Goal: Task Accomplishment & Management: Complete application form

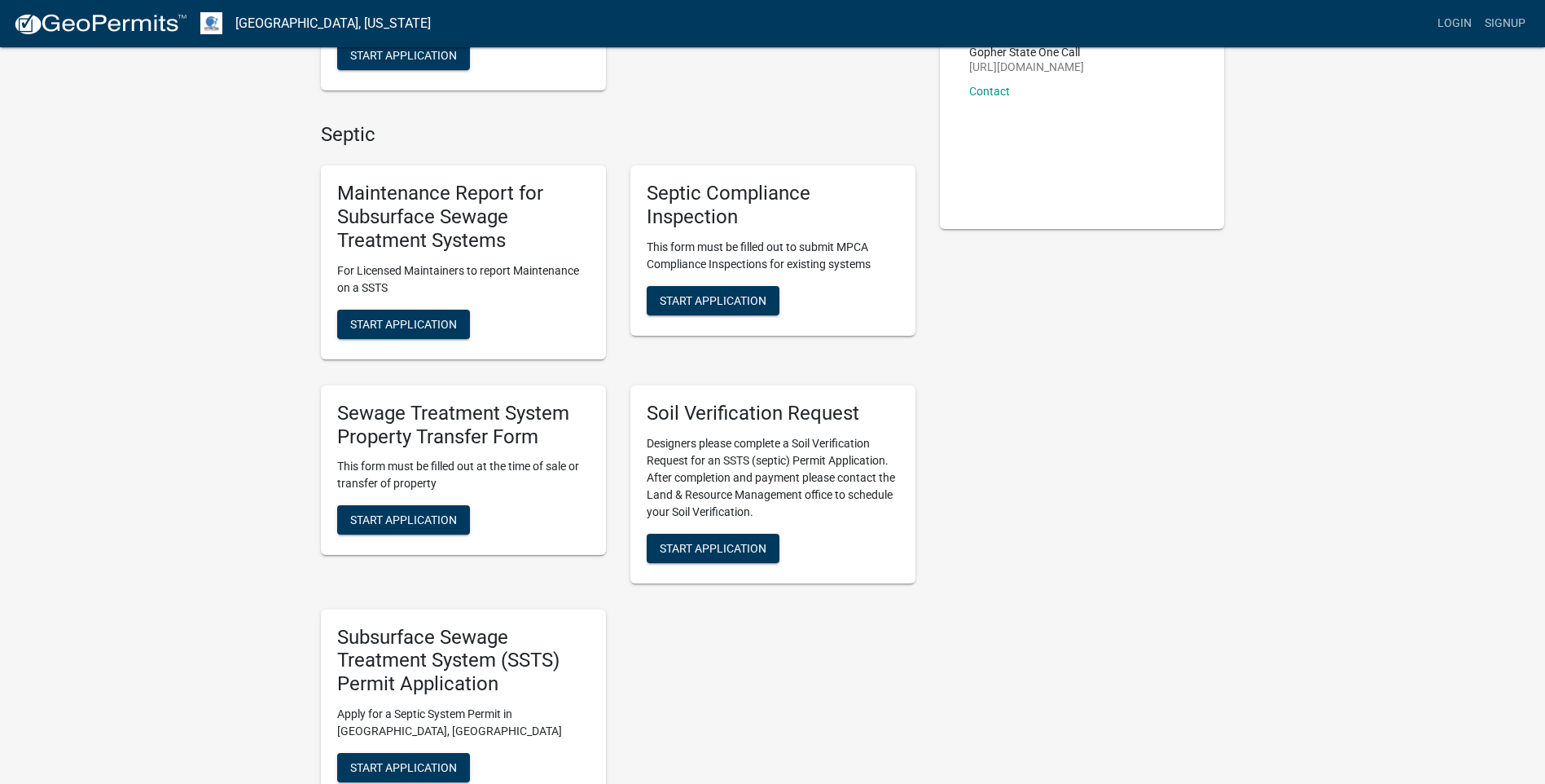
scroll to position [325, 0]
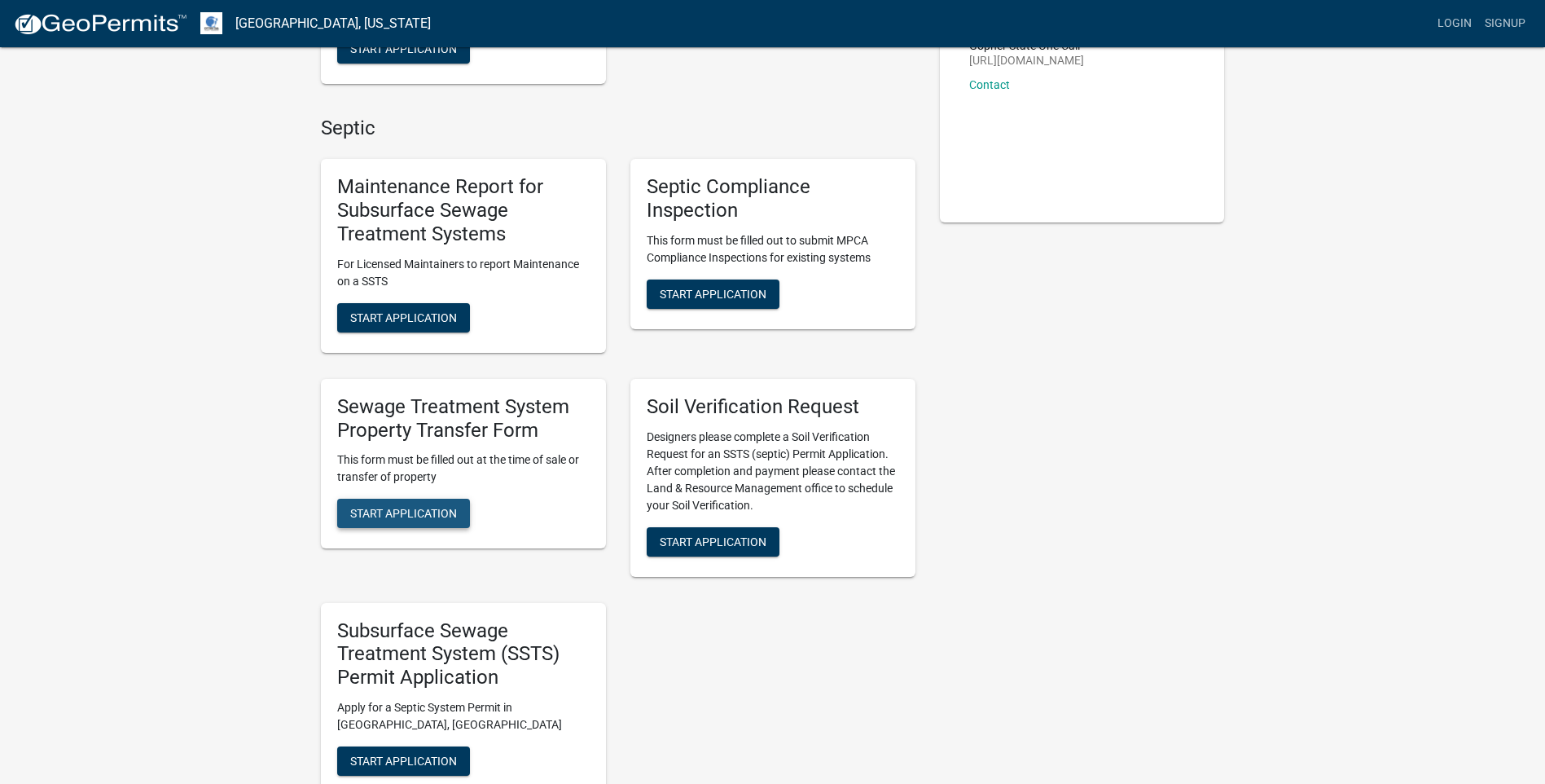
click at [409, 513] on span "Start Application" at bounding box center [404, 513] width 106 height 13
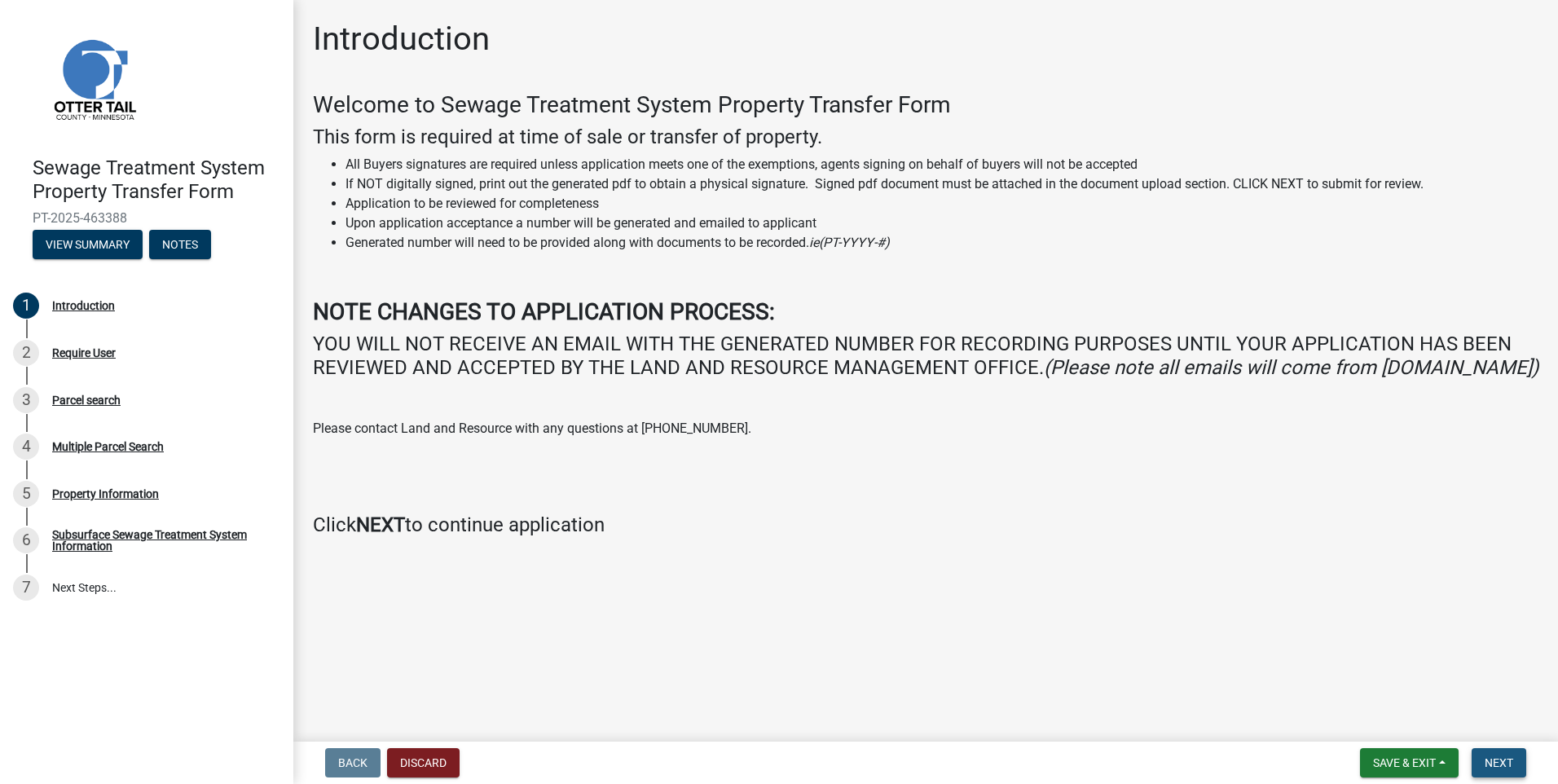
click at [1496, 758] on span "Next" at bounding box center [1498, 762] width 28 height 13
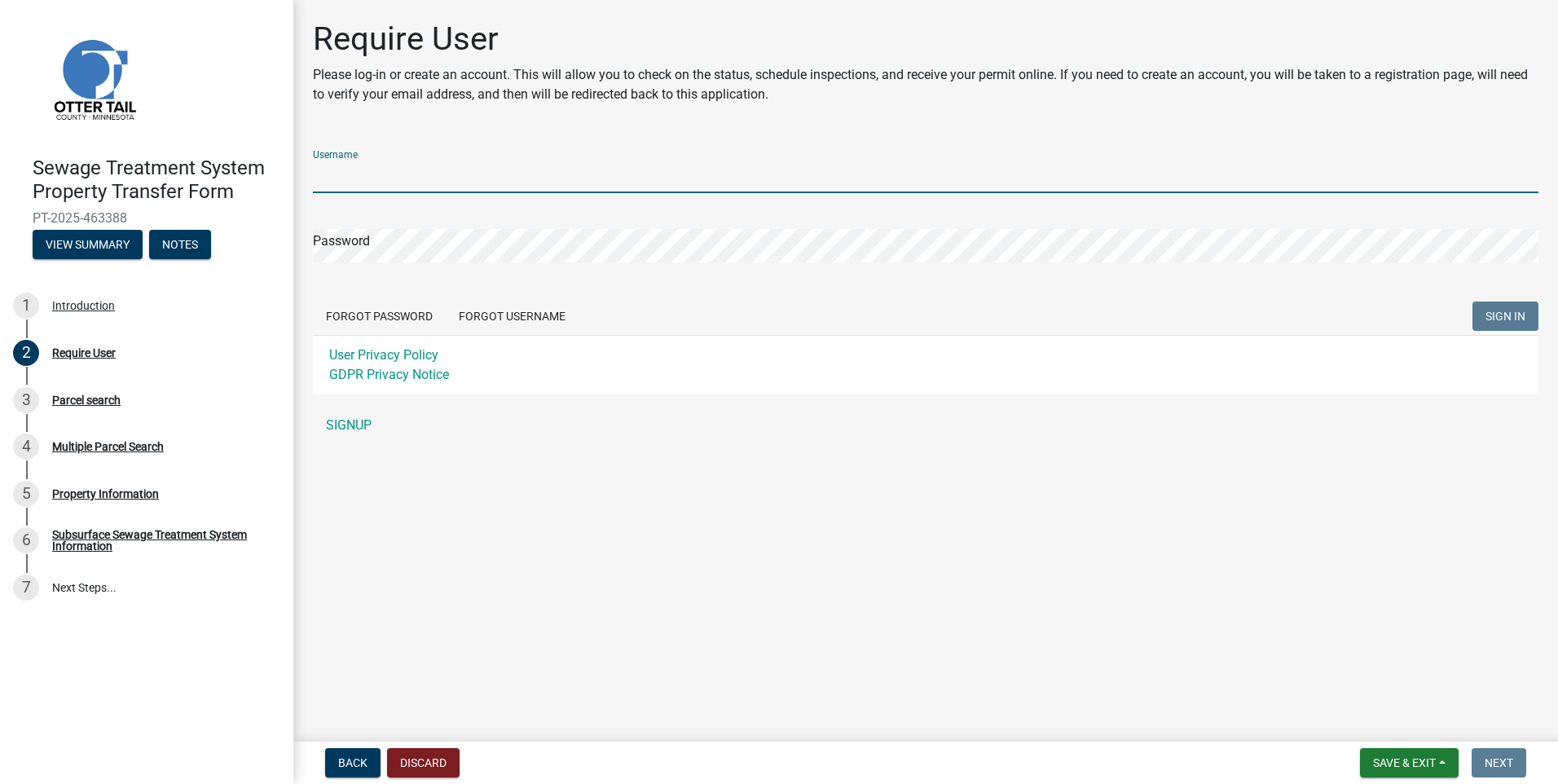
click at [397, 172] on input "Username" at bounding box center [925, 176] width 1226 height 33
type input "[EMAIL_ADDRESS][DOMAIN_NAME]"
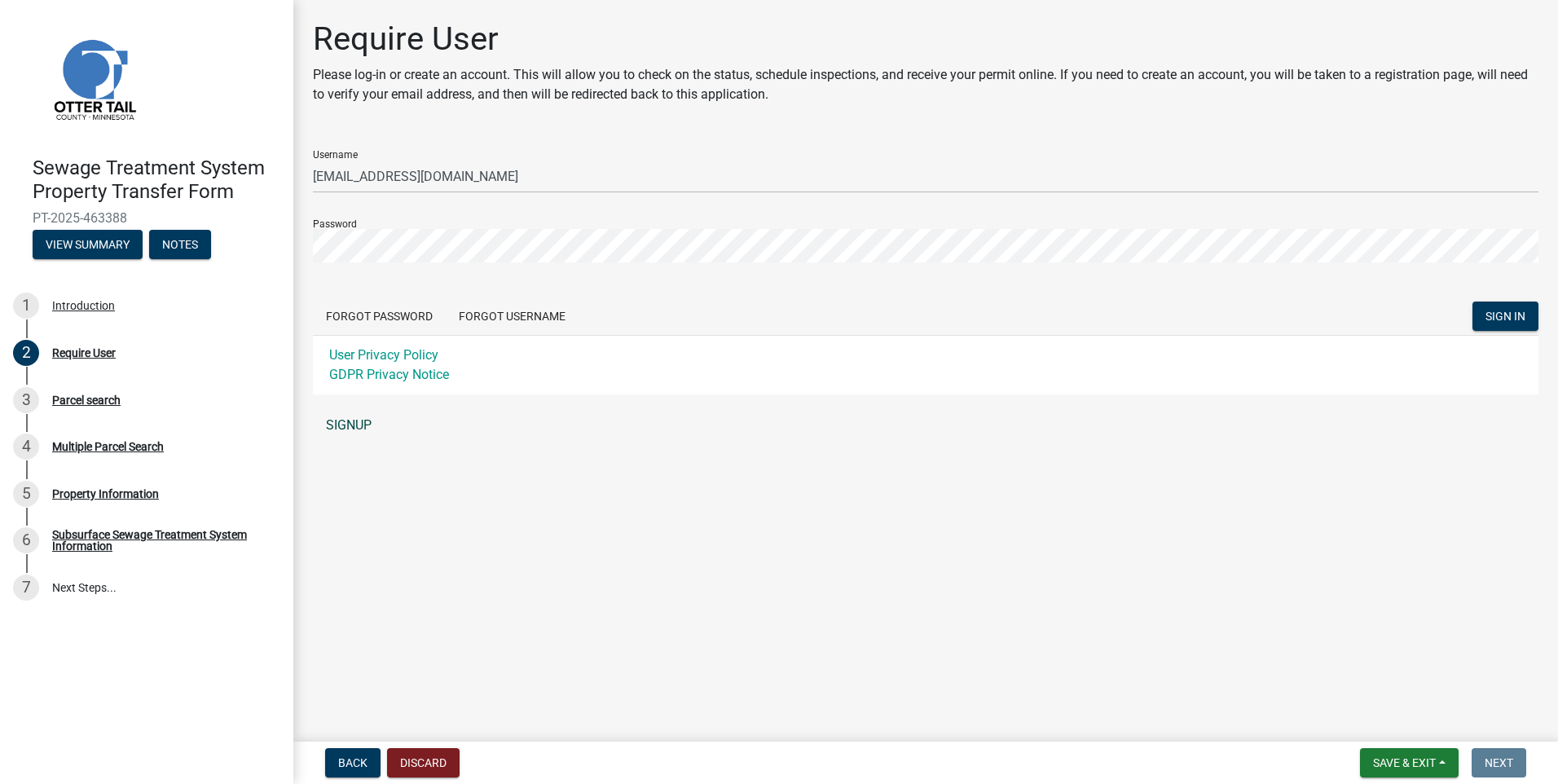
click at [356, 422] on link "SIGNUP" at bounding box center [925, 425] width 1226 height 33
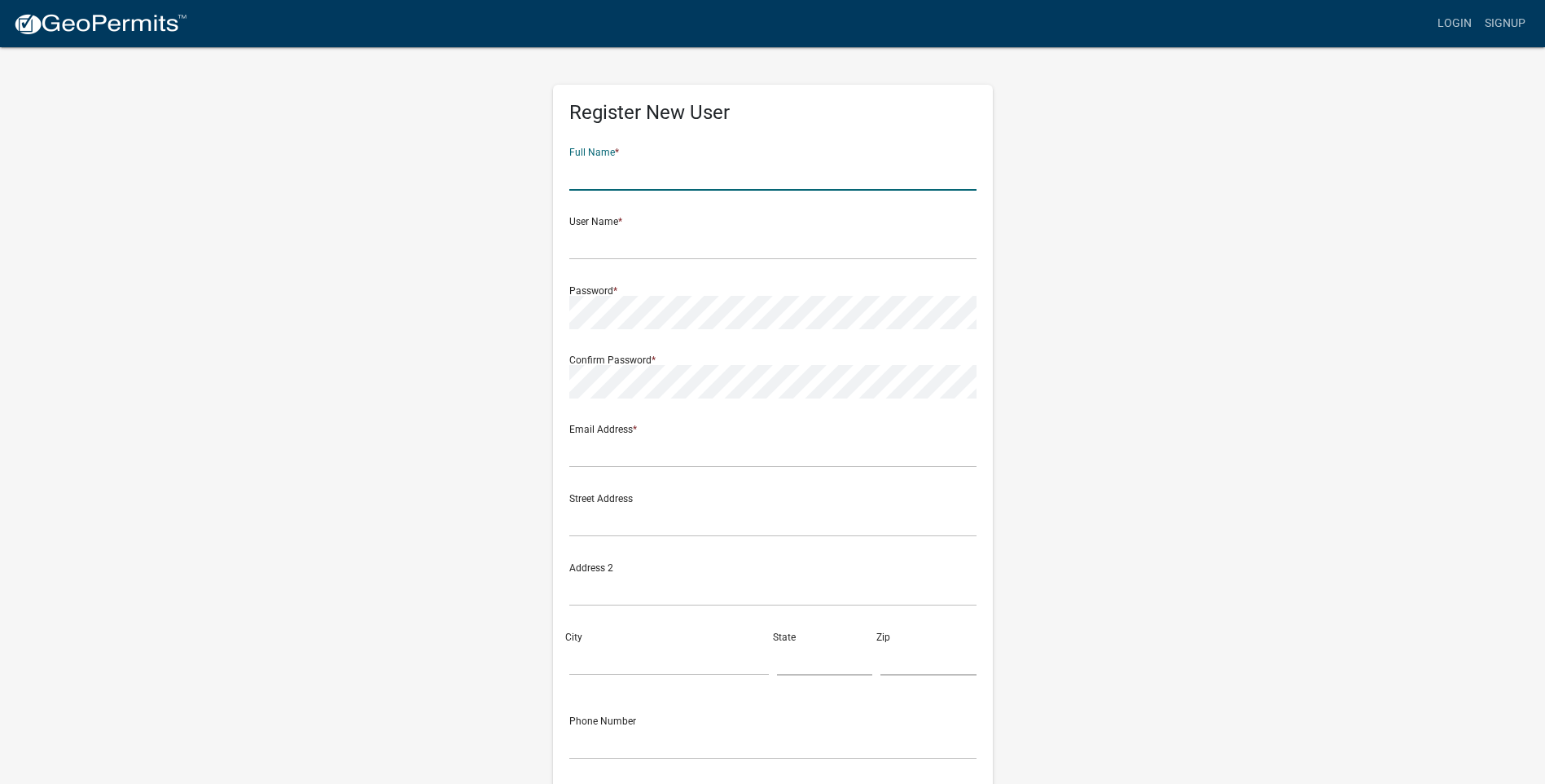
click at [599, 174] on input "text" at bounding box center [773, 173] width 407 height 33
type input "Certified Home Closers"
click at [594, 243] on input "text" at bounding box center [773, 243] width 407 height 33
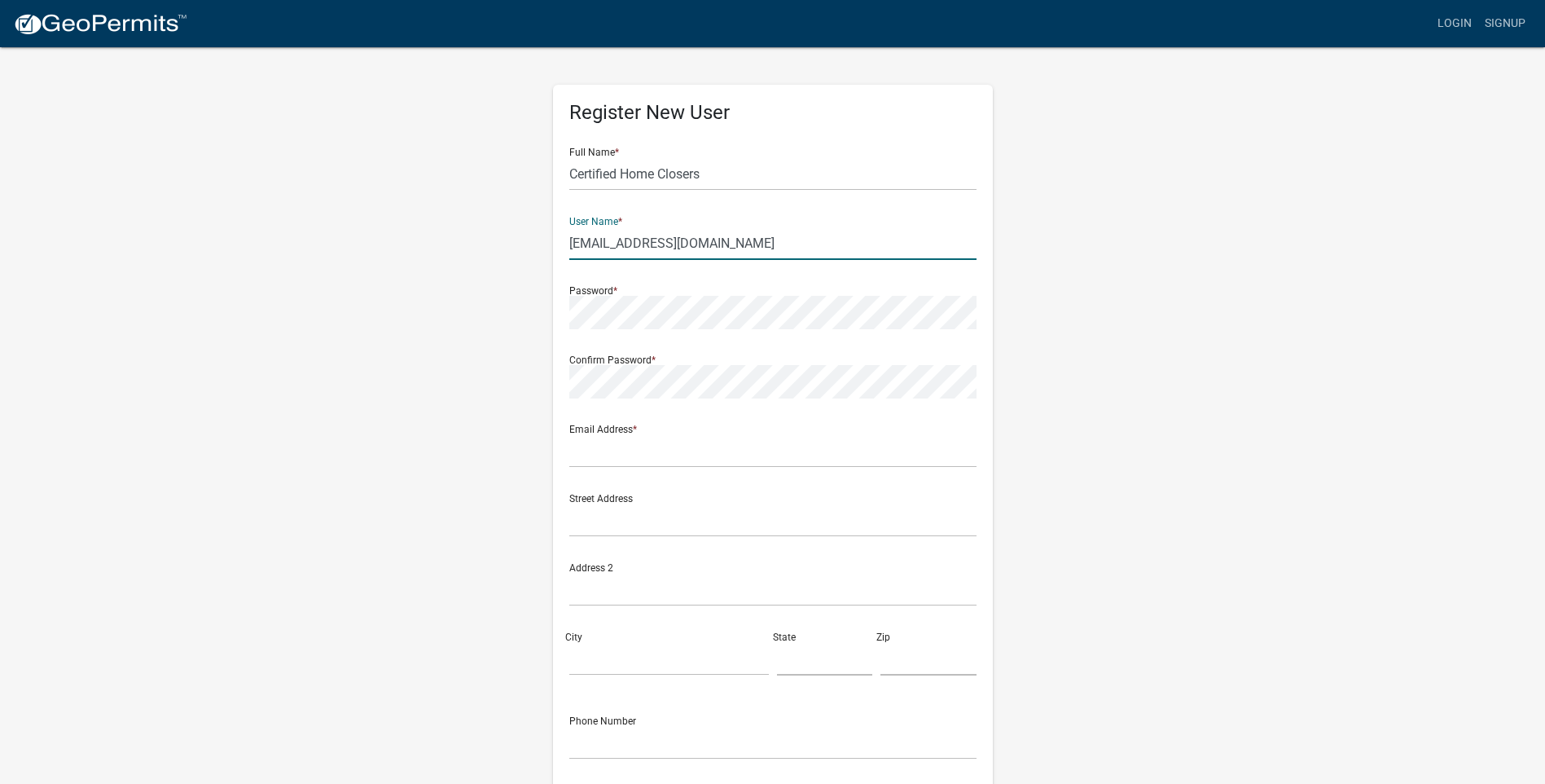
type input "[EMAIL_ADDRESS][DOMAIN_NAME]"
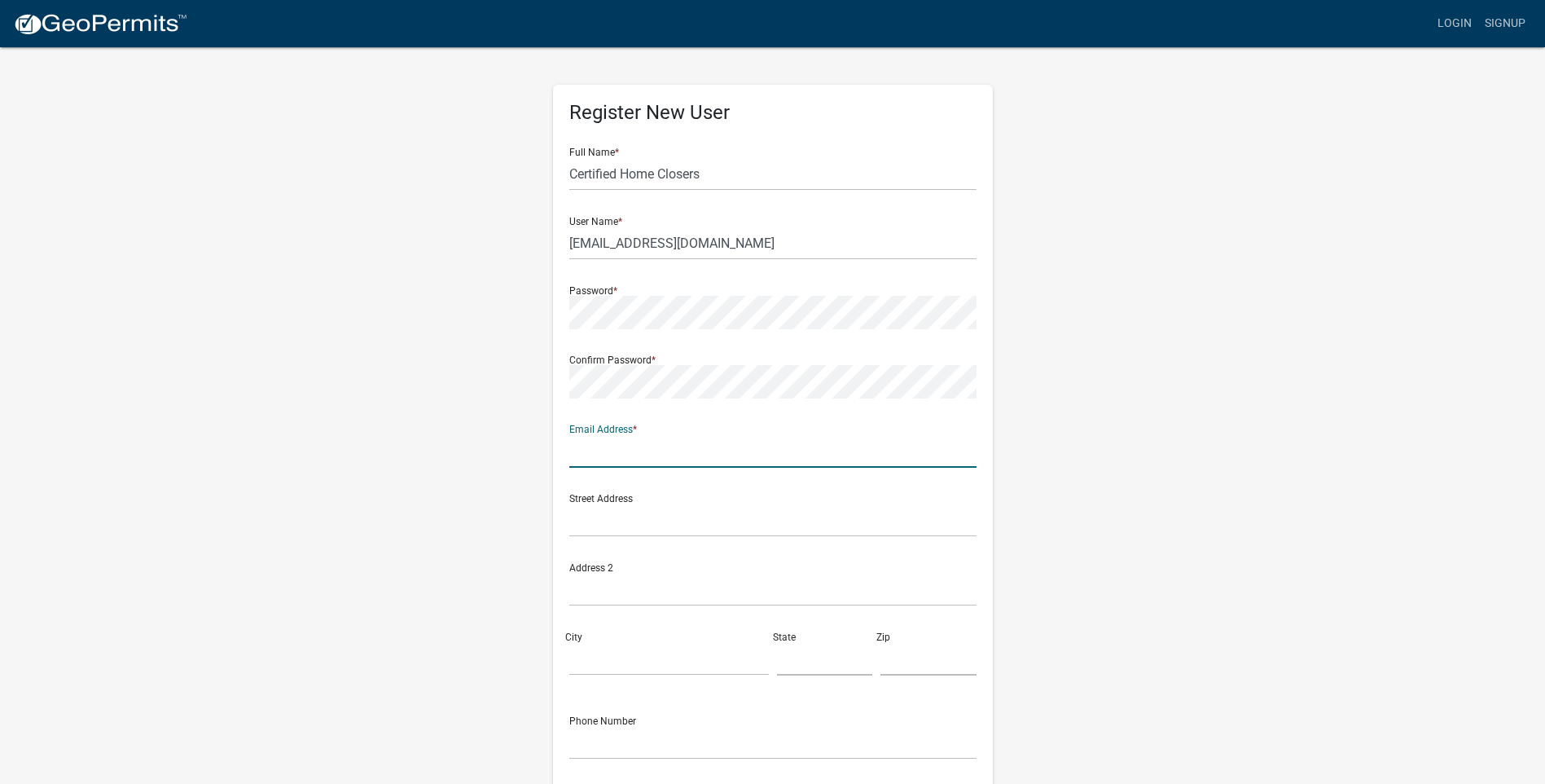
click at [584, 453] on input "text" at bounding box center [773, 451] width 407 height 33
type input "[EMAIL_ADDRESS][DOMAIN_NAME]"
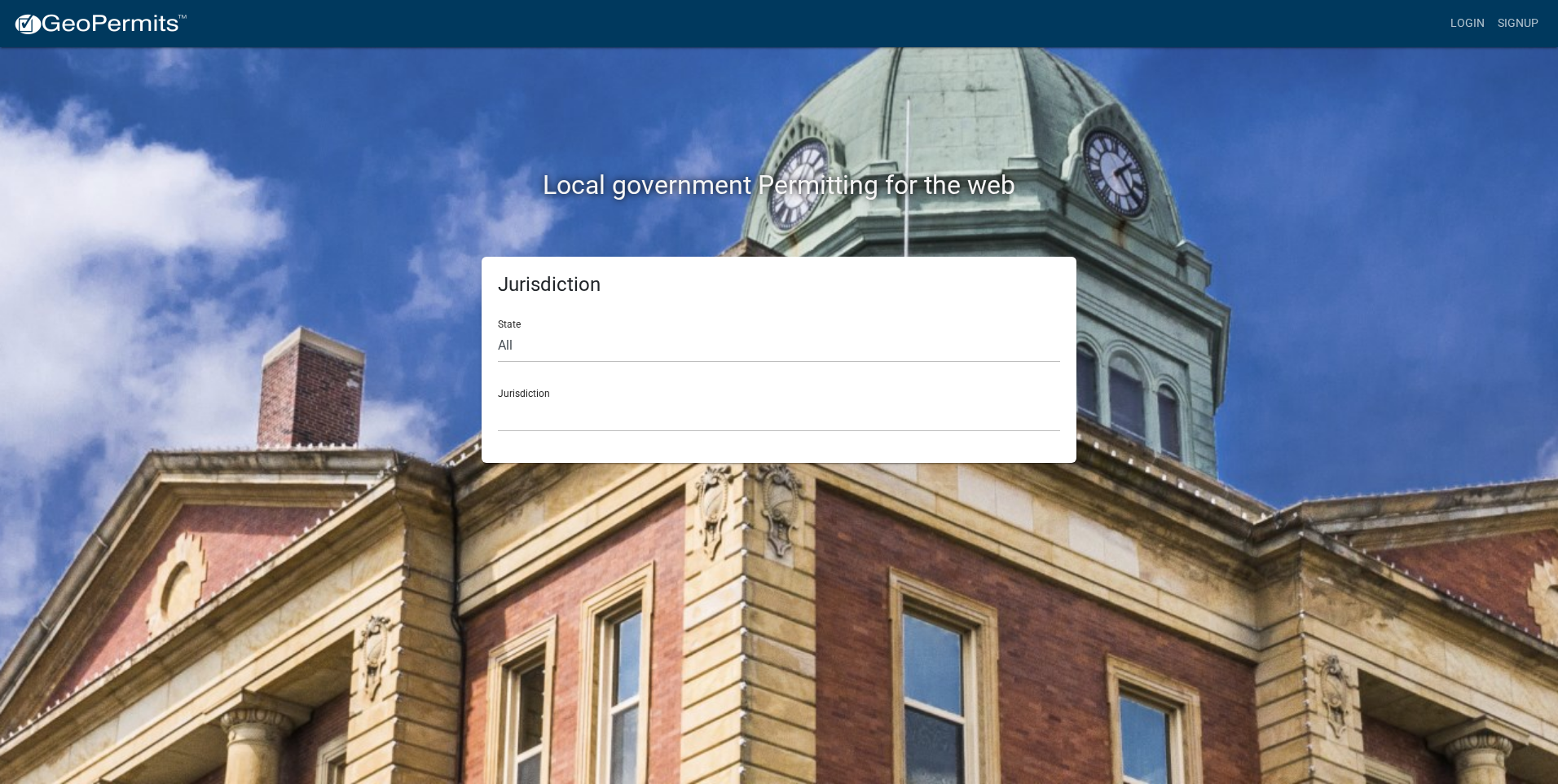
click at [672, 392] on div "Jurisdiction Custer County, Colorado City of Bainbridge, Georgia Cook County, G…" at bounding box center [779, 403] width 562 height 56
click at [510, 349] on select "All Colorado Georgia Indiana Iowa Kansas Minnesota Ohio South Carolina Wisconsin" at bounding box center [779, 345] width 562 height 33
select select "[US_STATE]"
click at [498, 329] on select "All Colorado Georgia Indiana Iowa Kansas Minnesota Ohio South Carolina Wisconsin" at bounding box center [779, 345] width 562 height 33
click at [618, 396] on div "Jurisdiction Becker County, Minnesota Benton County, Minnesota Carlton County, …" at bounding box center [779, 403] width 562 height 56
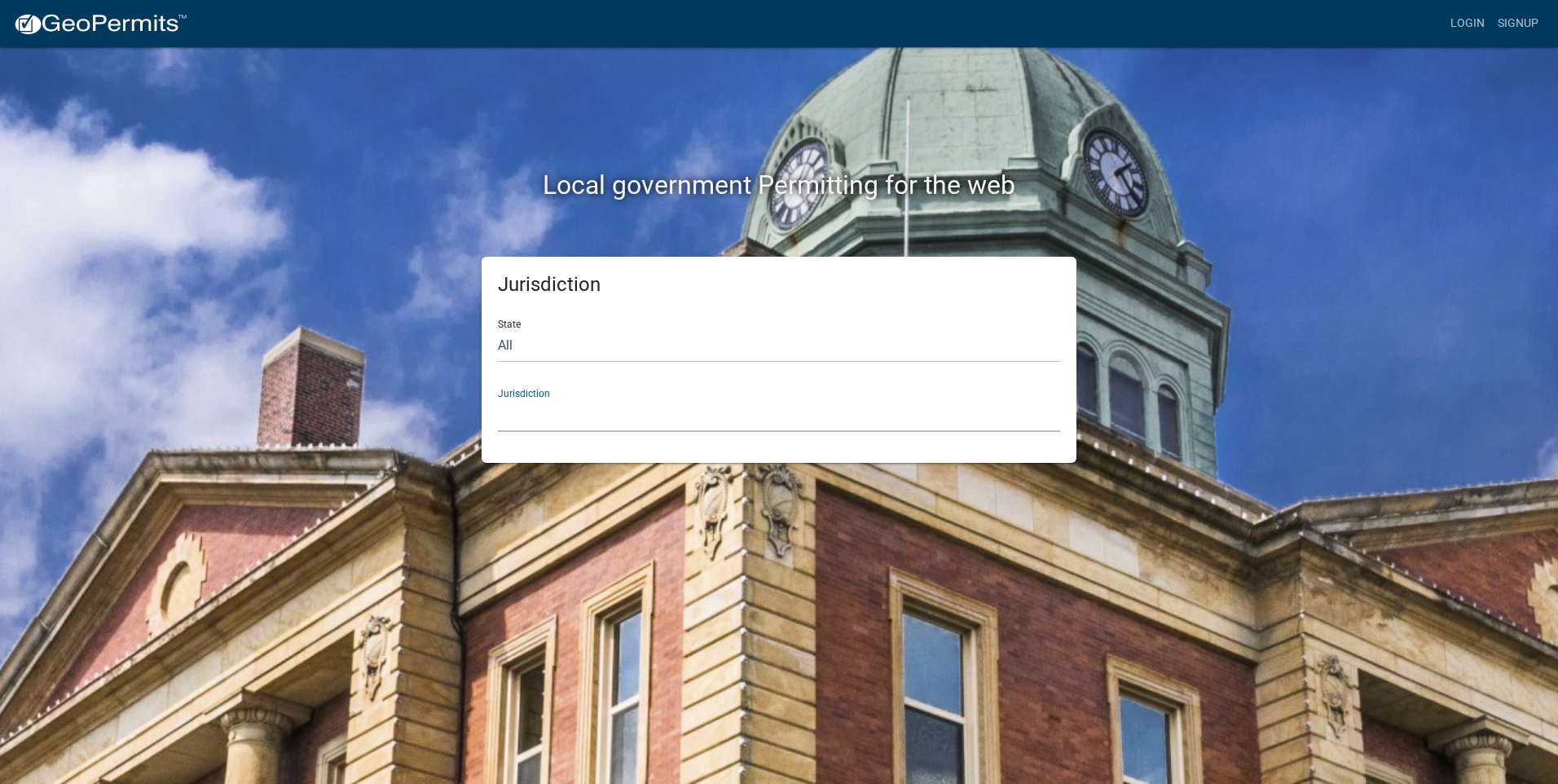
click at [514, 411] on select "Becker County, Minnesota Benton County, Minnesota Carlton County, Minnesota Cit…" at bounding box center [779, 415] width 562 height 33
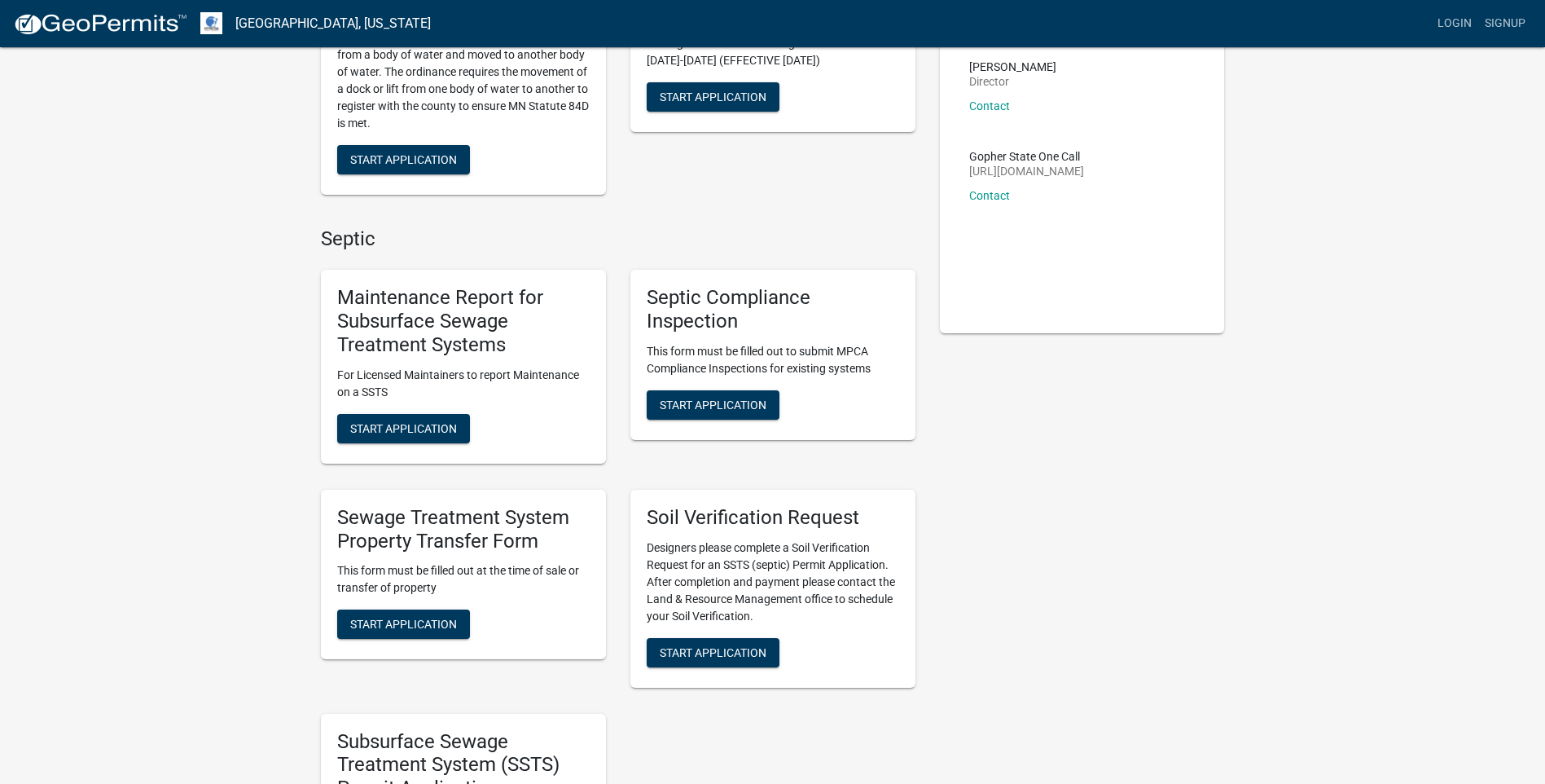
scroll to position [245, 0]
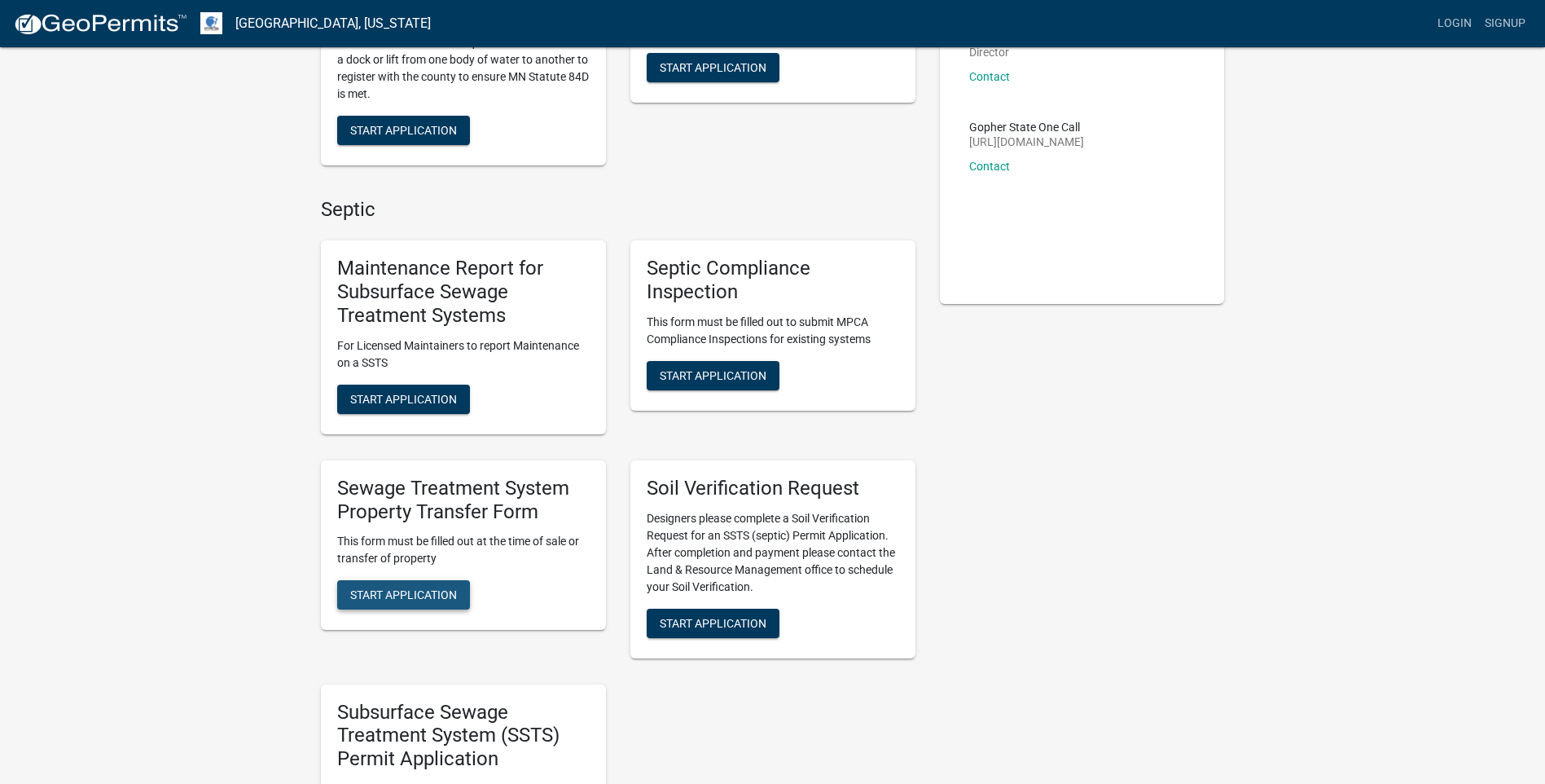
click at [419, 594] on span "Start Application" at bounding box center [404, 594] width 106 height 13
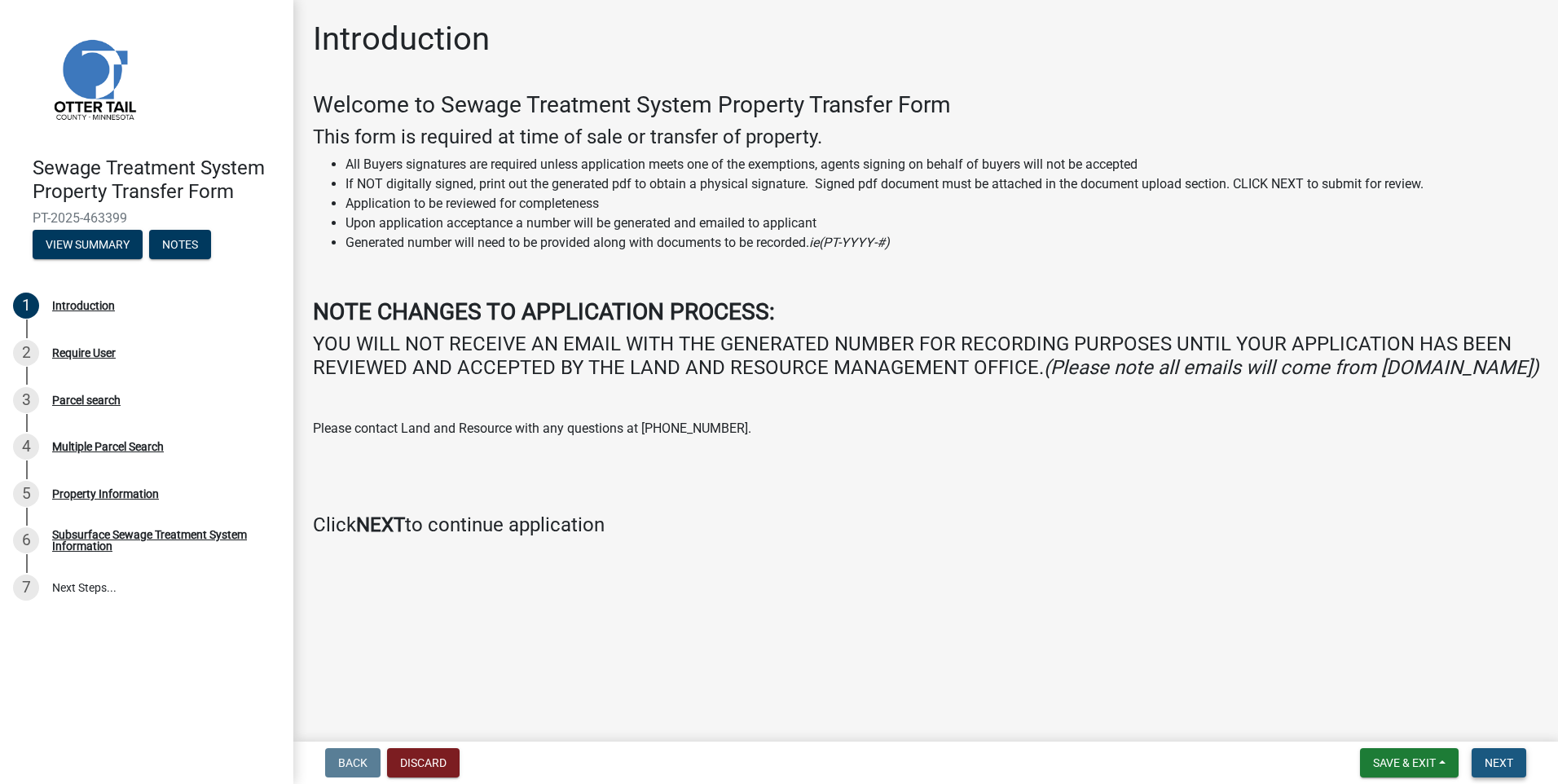
click at [1500, 760] on span "Next" at bounding box center [1498, 762] width 28 height 13
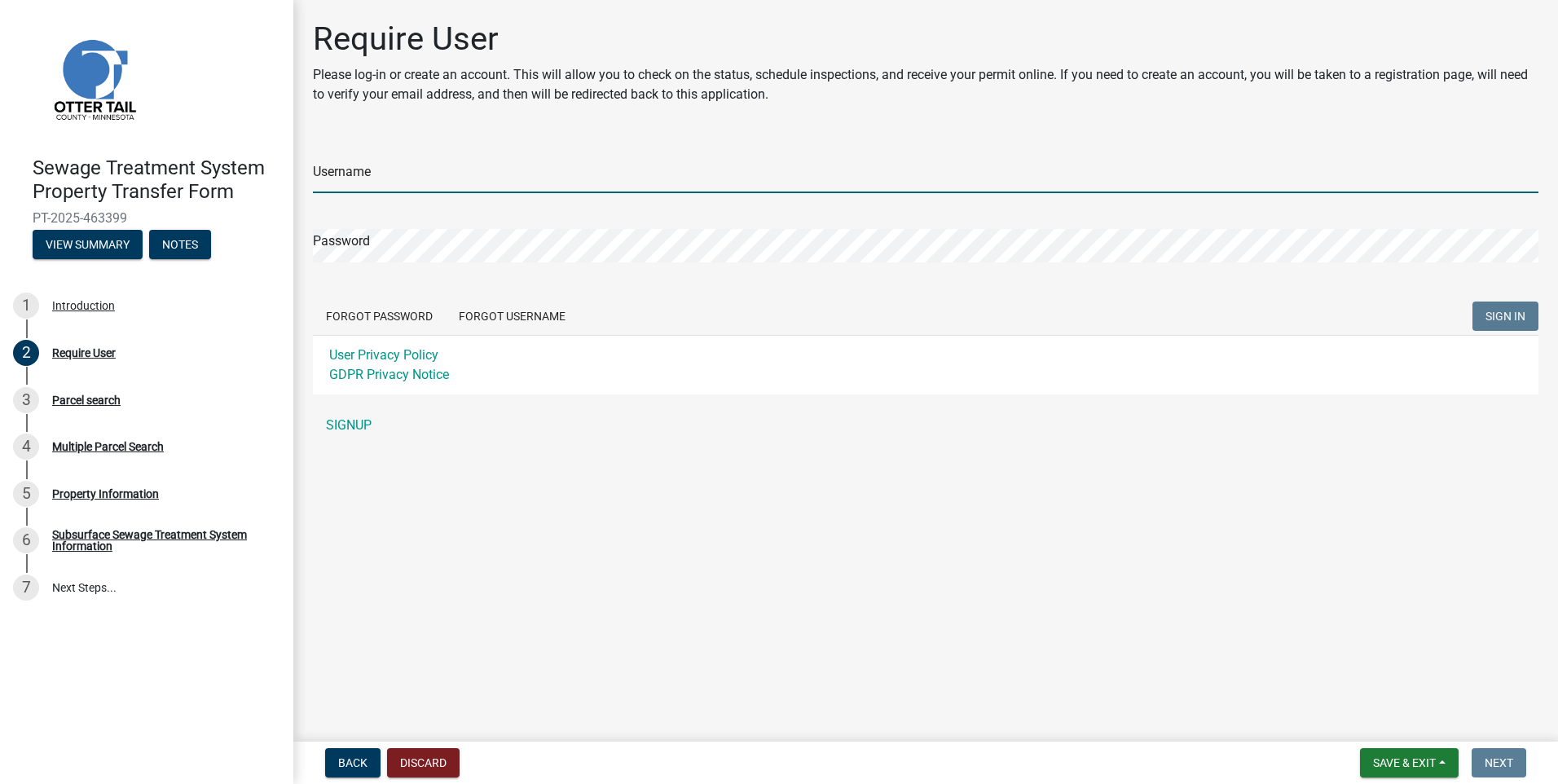
click at [359, 175] on input "Username" at bounding box center [925, 176] width 1226 height 33
type input "[EMAIL_ADDRESS][DOMAIN_NAME]"
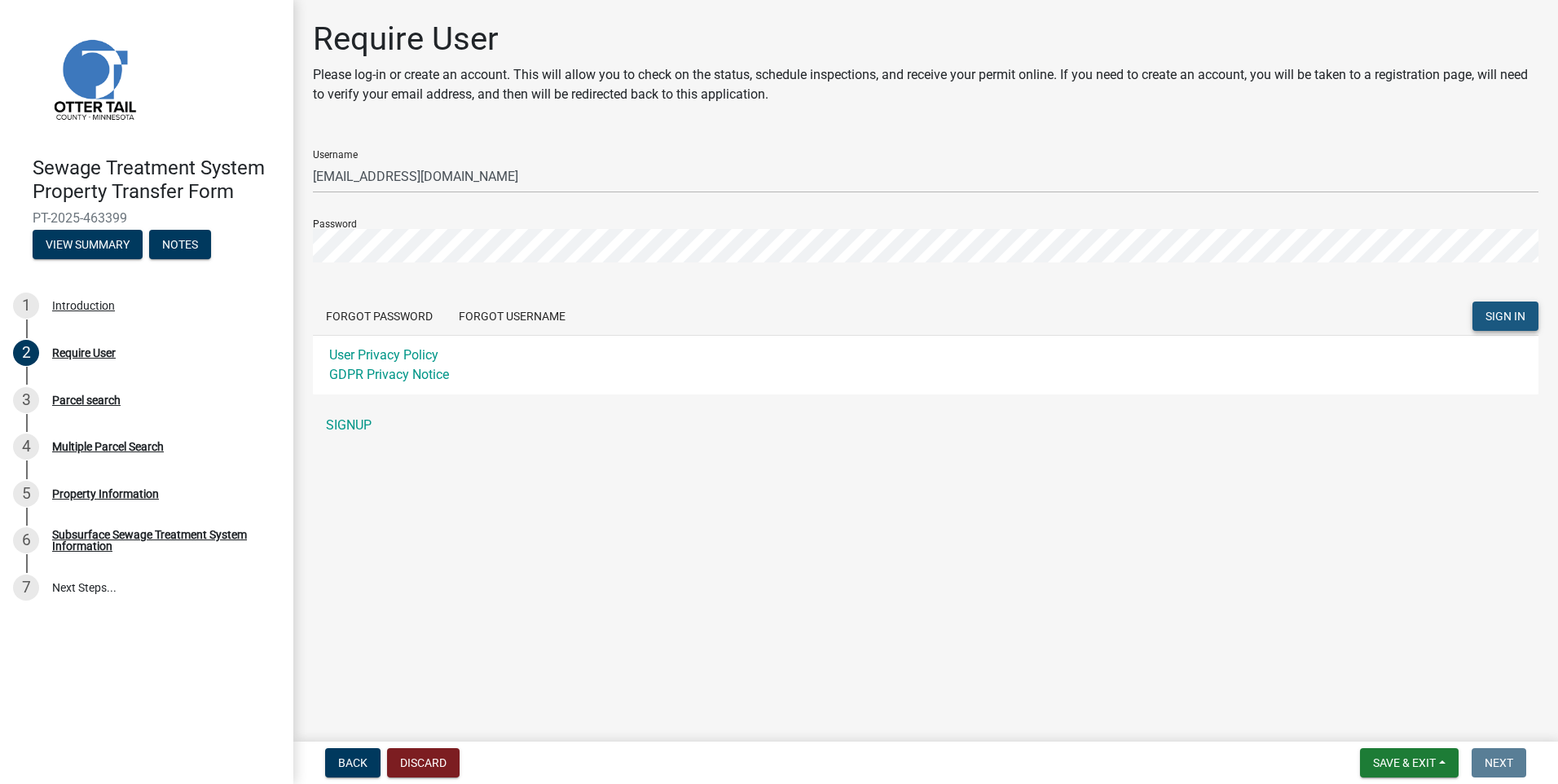
click at [1487, 315] on span "SIGN IN" at bounding box center [1505, 315] width 40 height 13
click at [291, 245] on div "Sewage Treatment System Property Transfer Form PT-2025-463399 View Summary Note…" at bounding box center [779, 392] width 1558 height 784
click at [1483, 316] on button "SIGN IN" at bounding box center [1505, 316] width 66 height 29
click at [422, 314] on button "Forgot Password" at bounding box center [379, 316] width 133 height 29
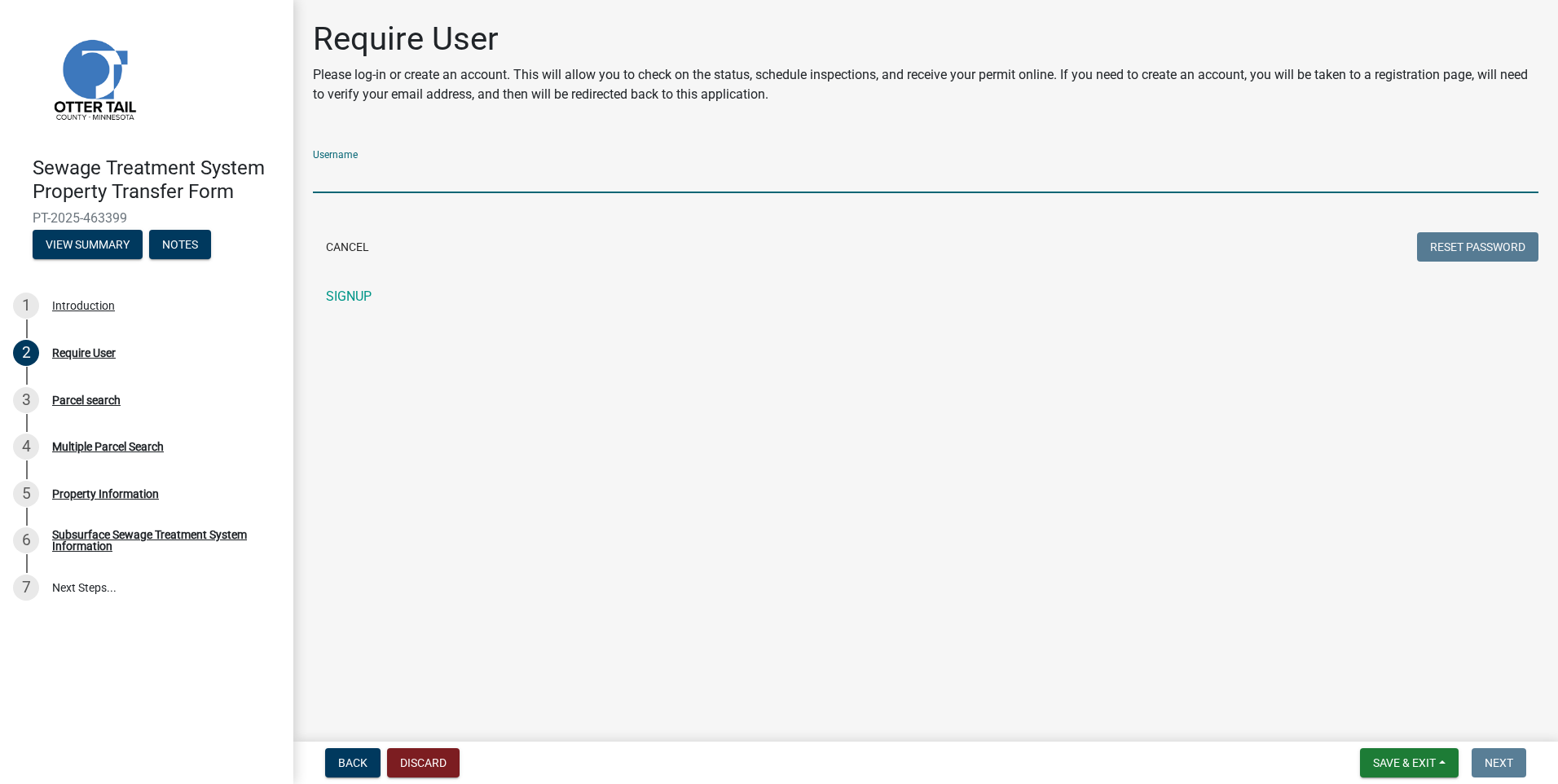
click at [408, 179] on input "Username" at bounding box center [925, 176] width 1226 height 33
type input "[EMAIL_ADDRESS][DOMAIN_NAME]"
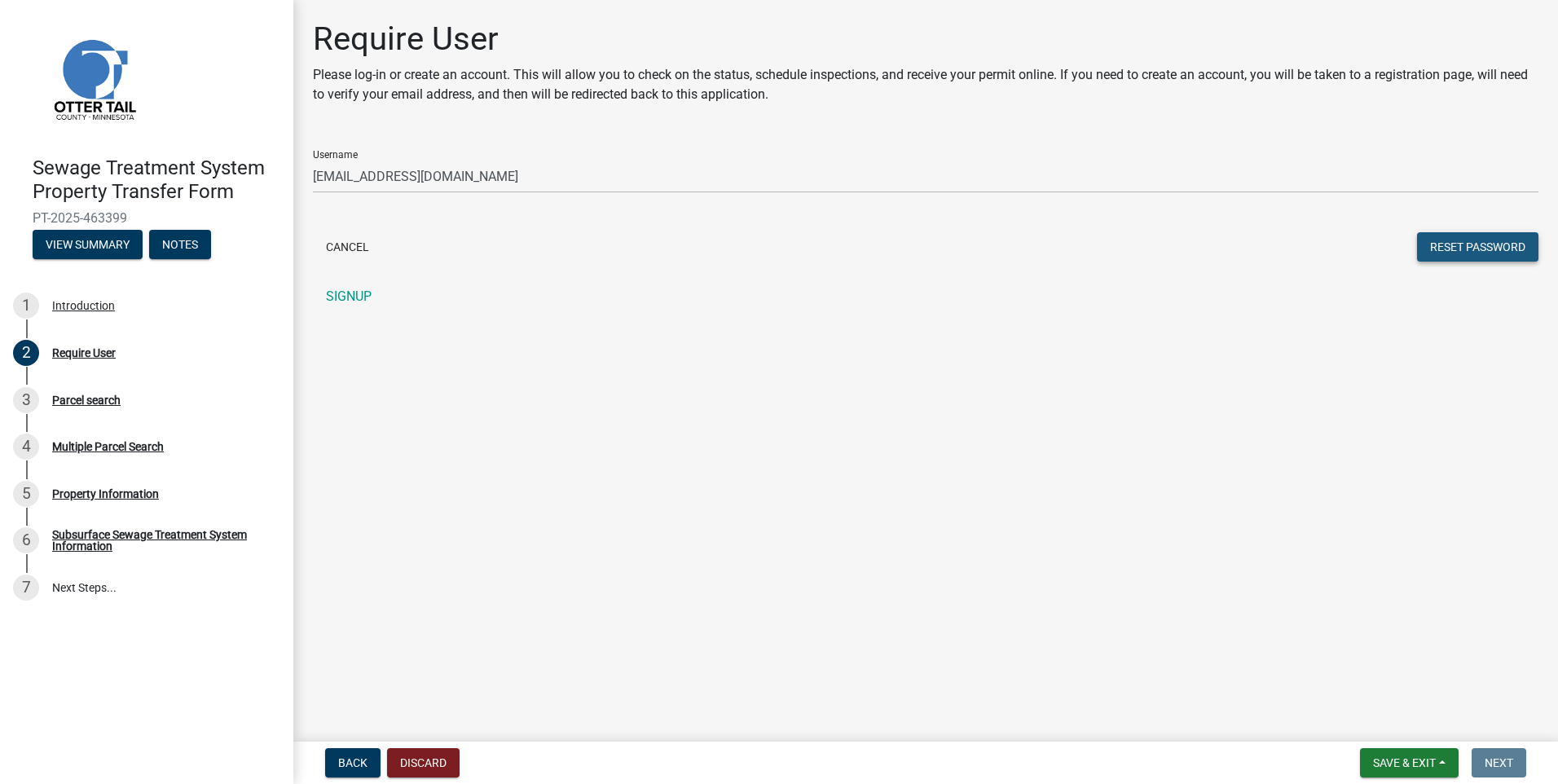
click at [1471, 244] on button "Reset Password" at bounding box center [1477, 246] width 121 height 29
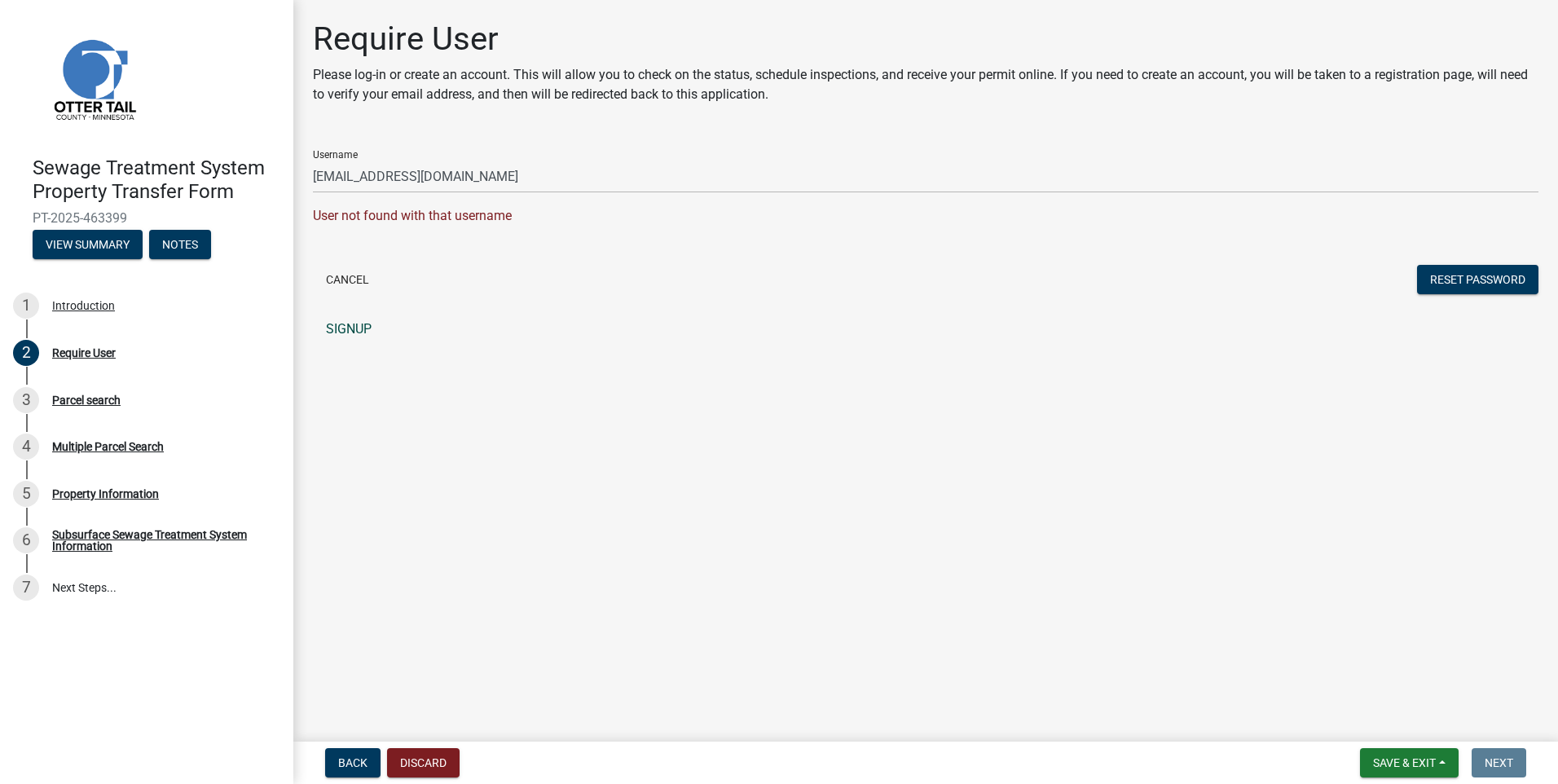
click at [354, 328] on link "SIGNUP" at bounding box center [925, 329] width 1226 height 33
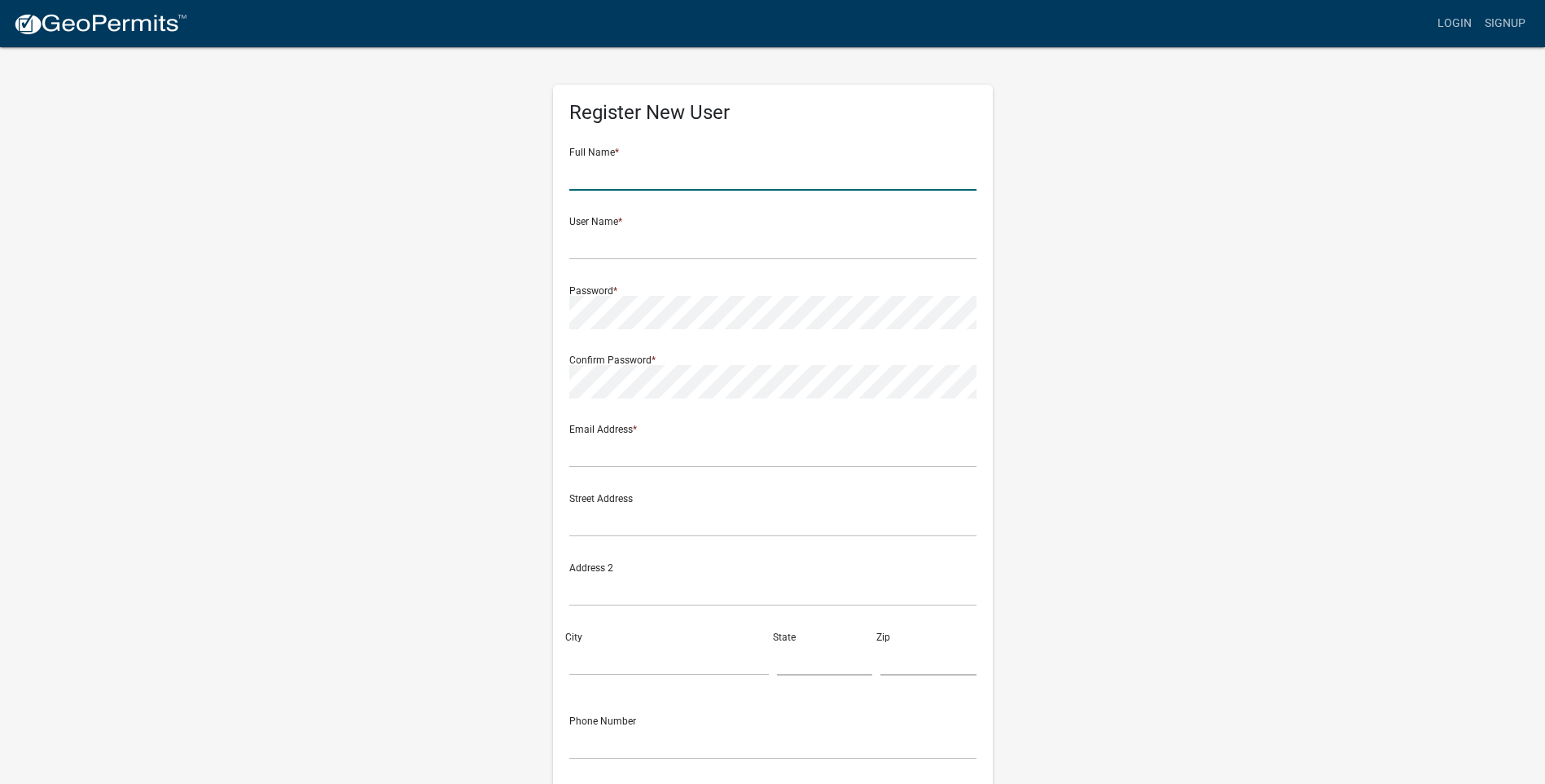
click at [618, 175] on input "text" at bounding box center [773, 173] width 407 height 33
type input "Certified Home Closers"
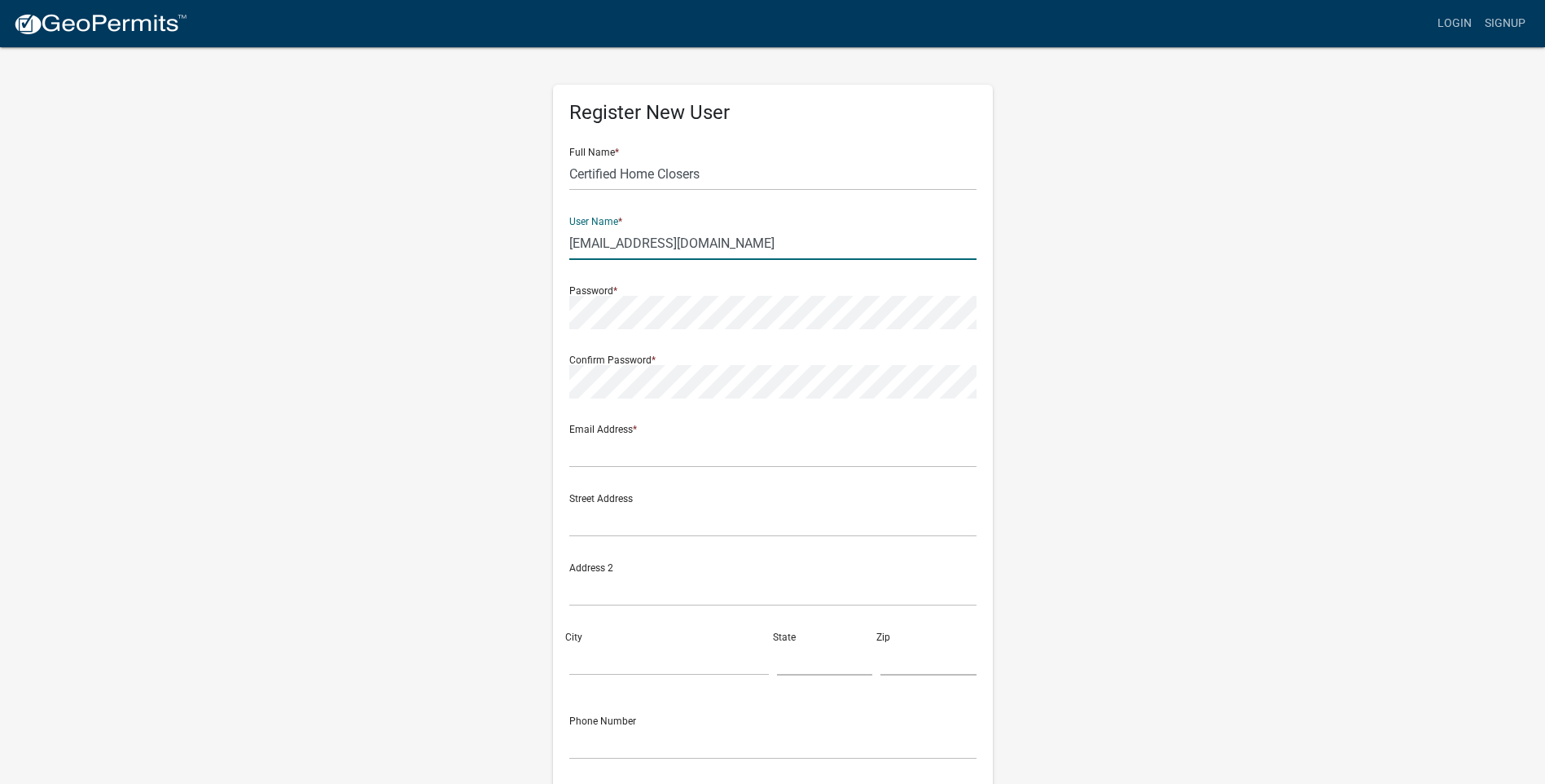
type input "[EMAIL_ADDRESS][DOMAIN_NAME]"
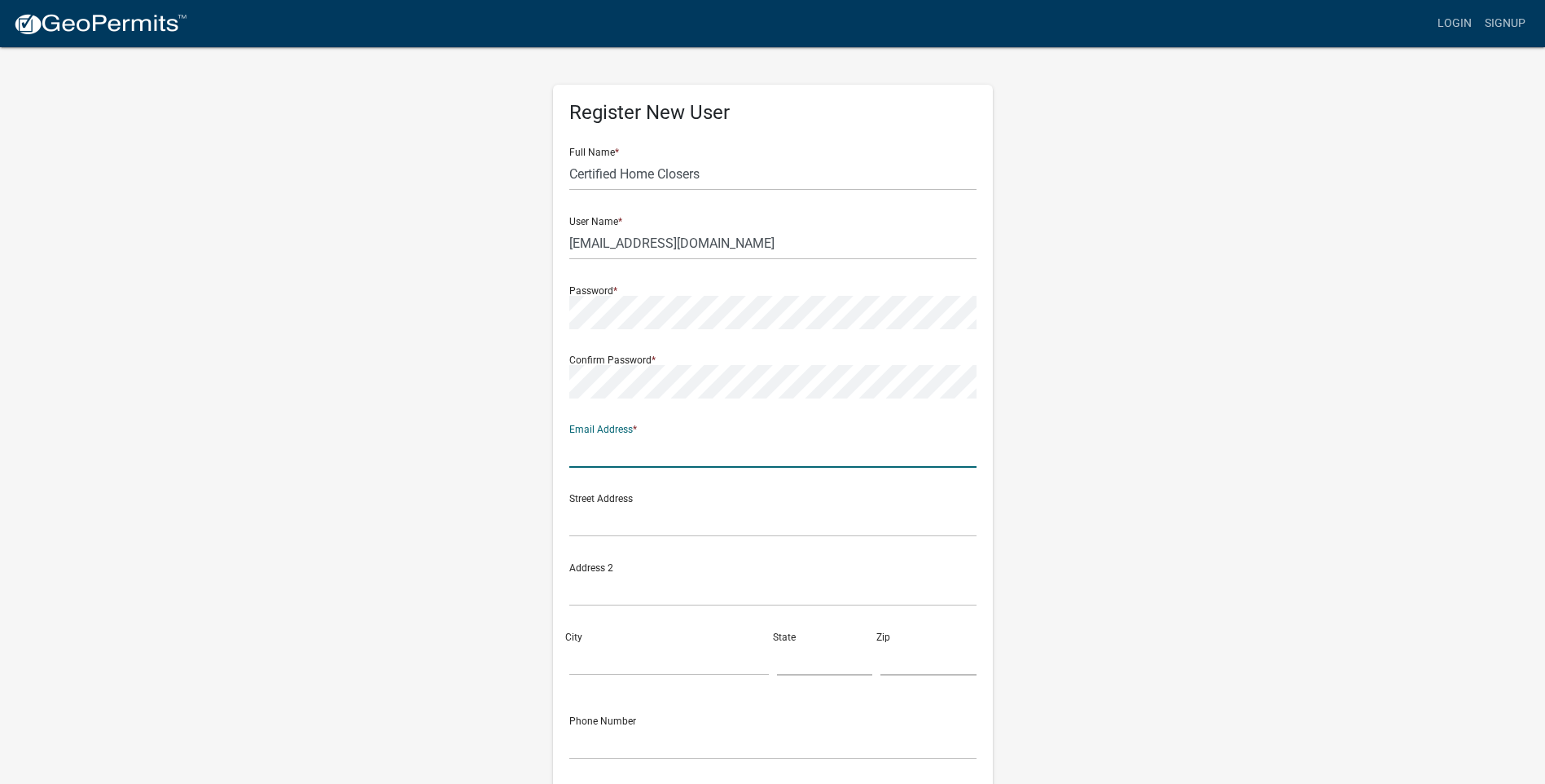
click at [593, 454] on input "text" at bounding box center [773, 451] width 407 height 33
type input "[EMAIL_ADDRESS][DOMAIN_NAME]"
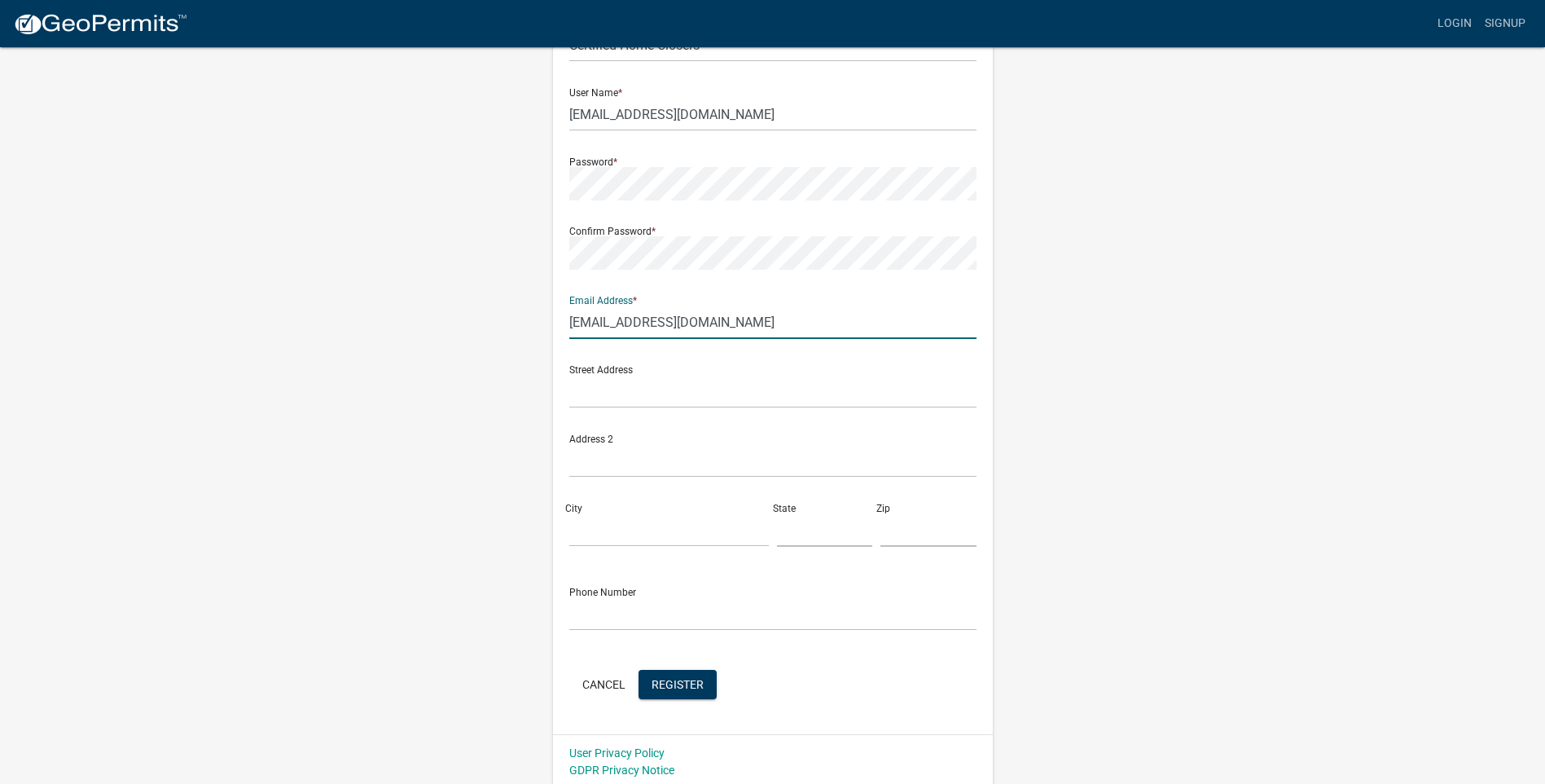
scroll to position [134, 0]
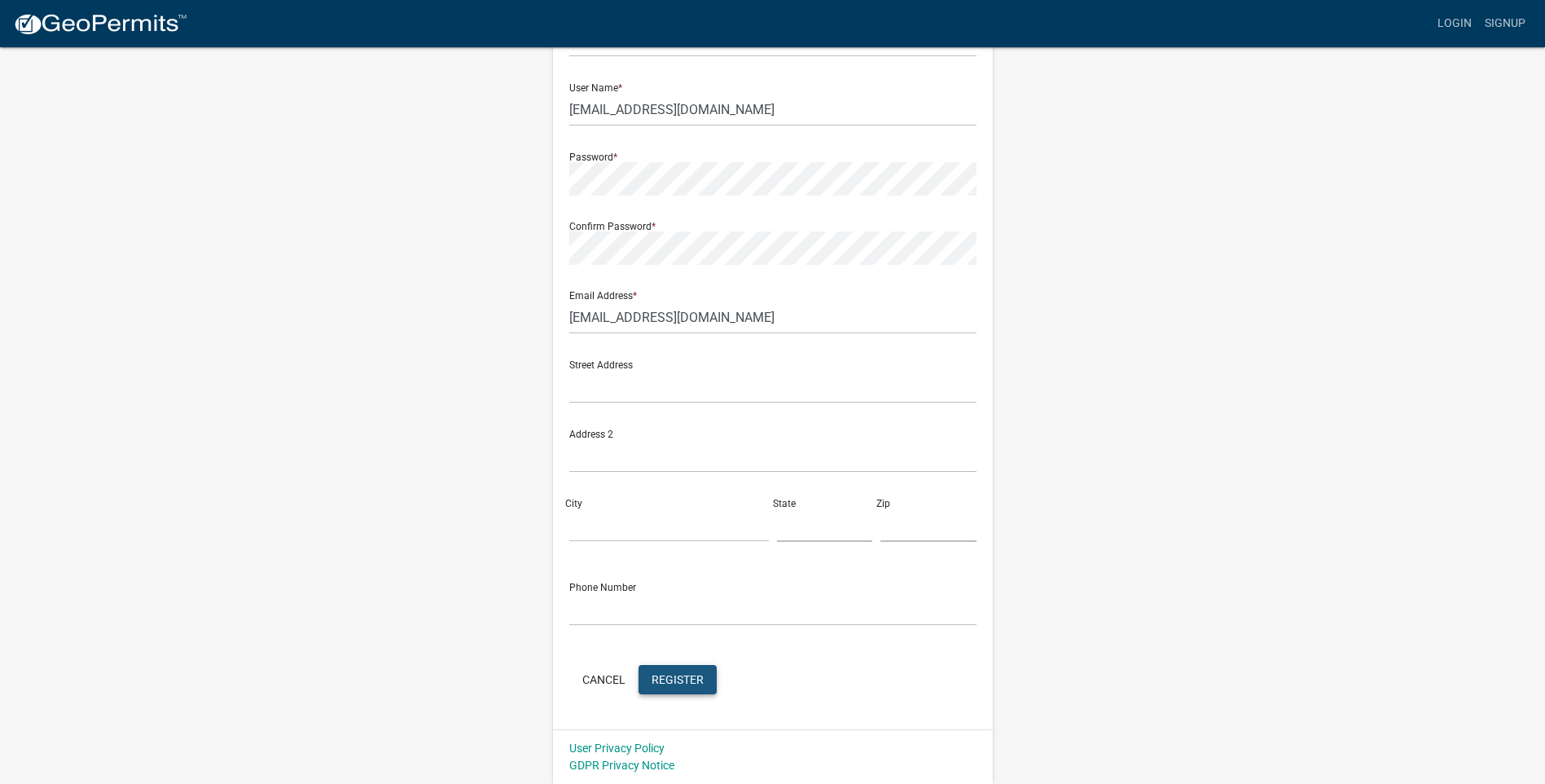
click at [669, 676] on span "Register" at bounding box center [678, 678] width 52 height 13
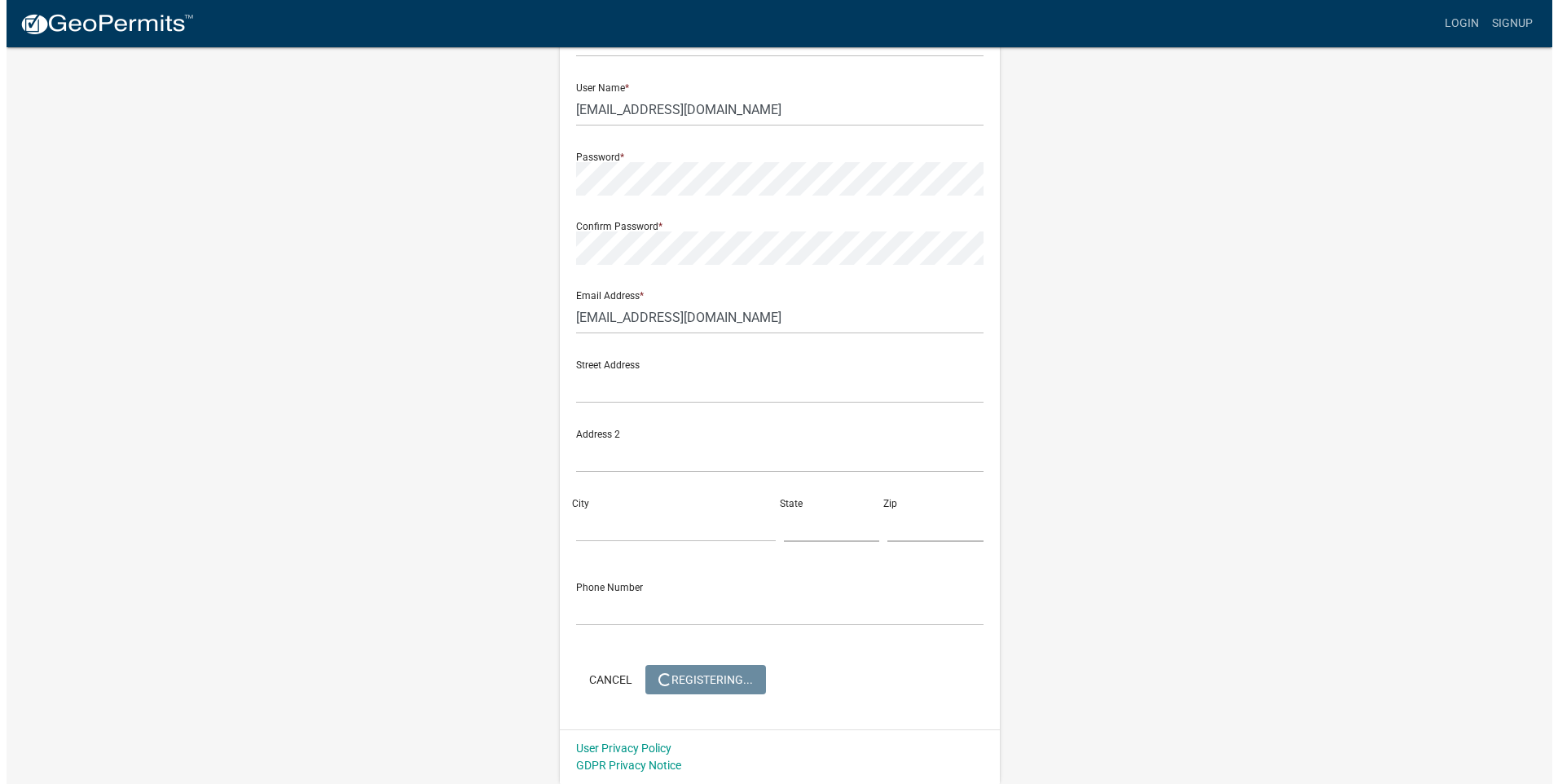
scroll to position [0, 0]
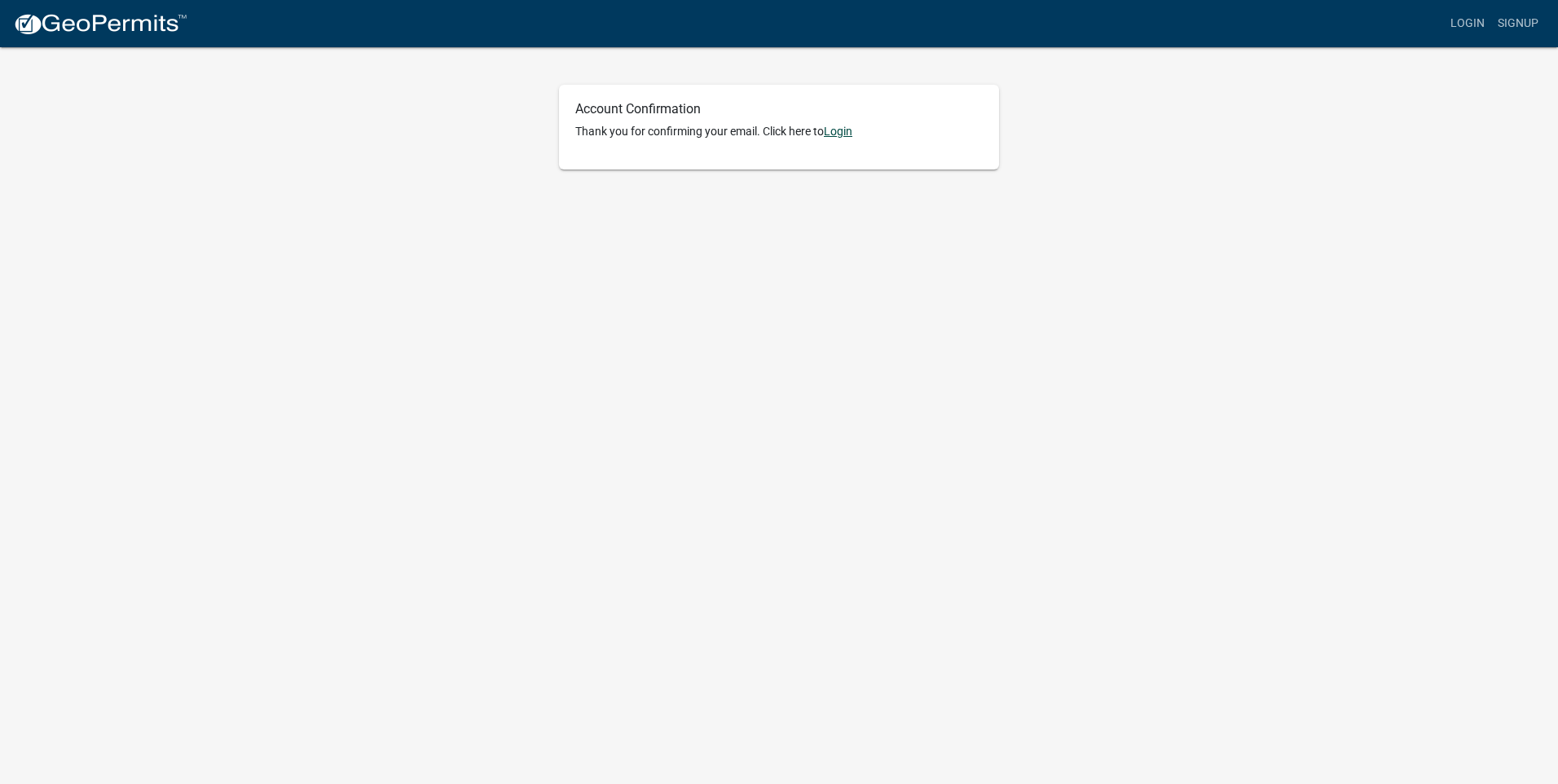
click at [847, 132] on link "Login" at bounding box center [837, 131] width 28 height 13
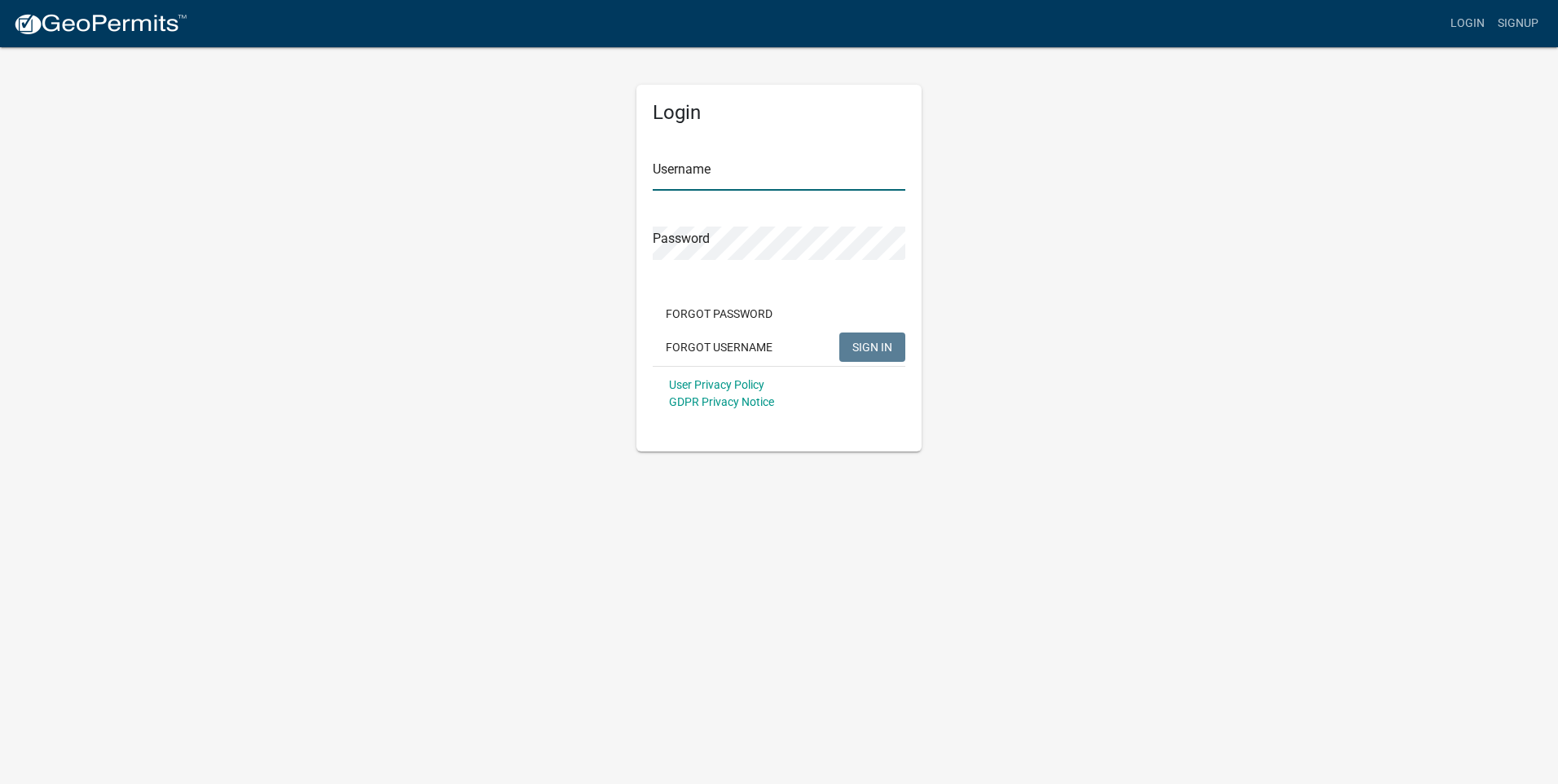
click at [685, 181] on input "Username" at bounding box center [779, 173] width 253 height 33
type input "[EMAIL_ADDRESS][DOMAIN_NAME]"
click at [881, 346] on span "SIGN IN" at bounding box center [872, 346] width 40 height 13
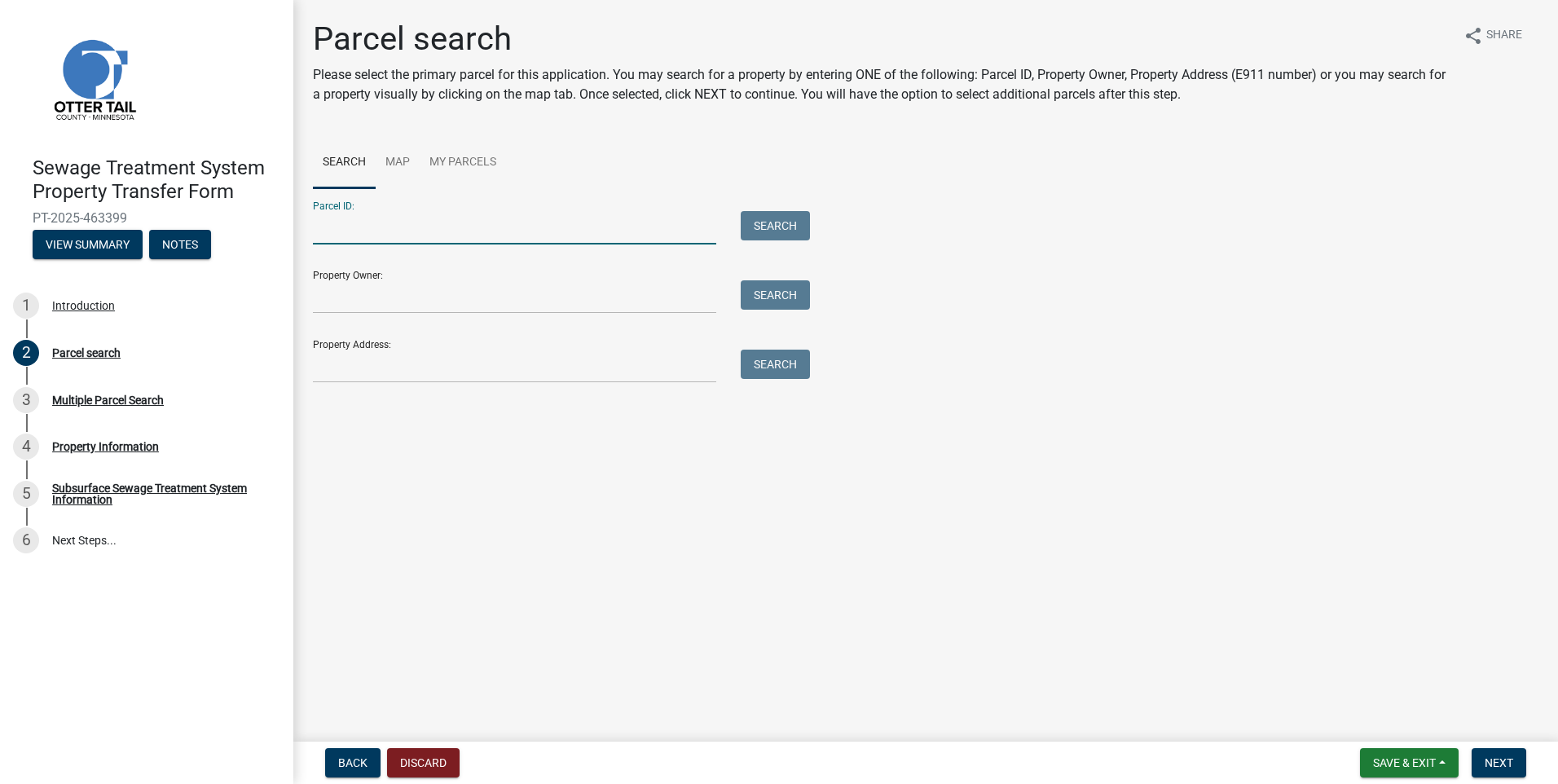
click at [370, 227] on input "Parcel ID:" at bounding box center [514, 228] width 404 height 33
type input "20000990781000"
click at [791, 228] on button "Search" at bounding box center [775, 226] width 70 height 29
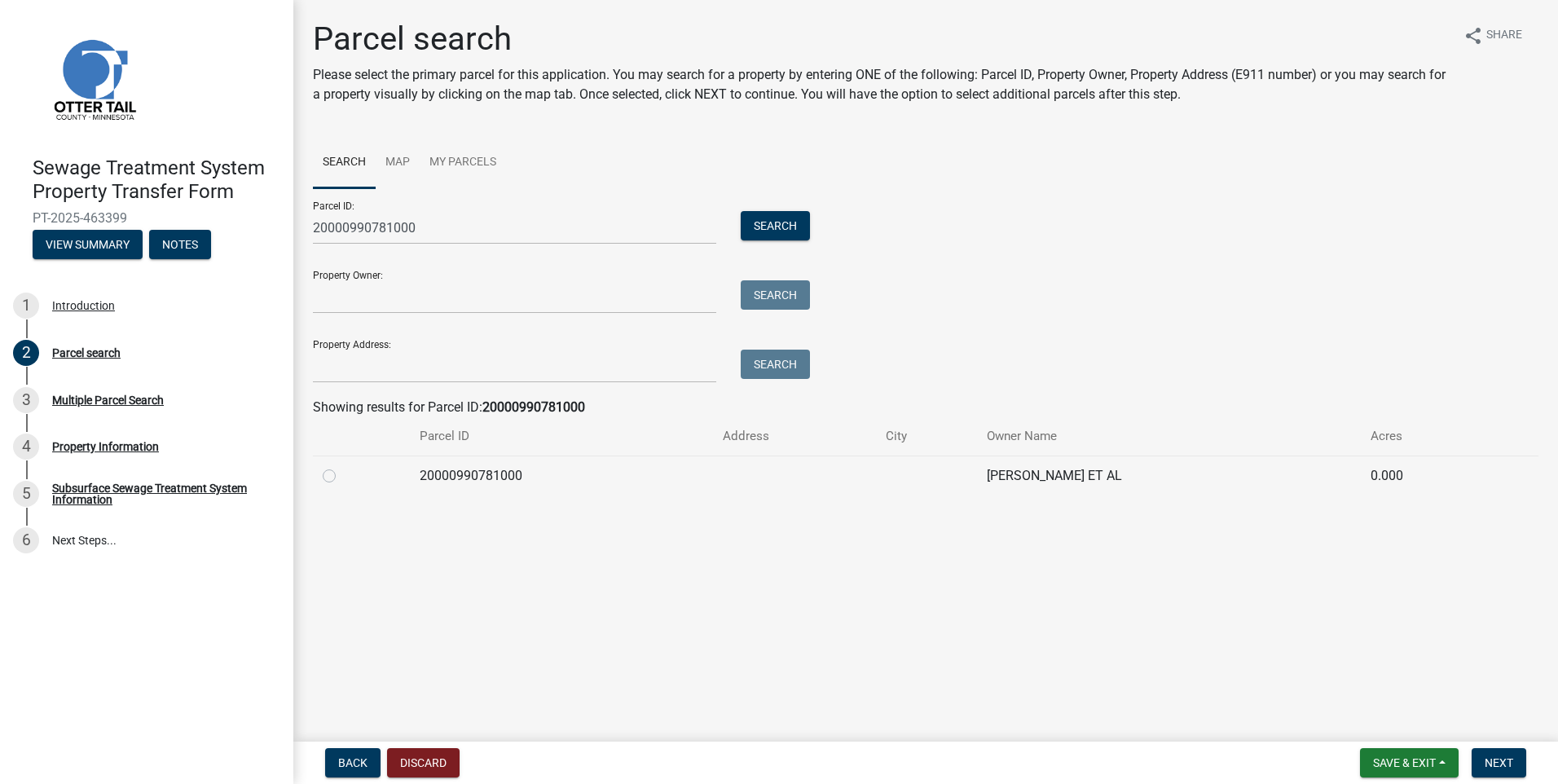
click at [342, 466] on label at bounding box center [342, 466] width 0 height 0
click at [342, 476] on input "radio" at bounding box center [347, 471] width 10 height 10
radio input "true"
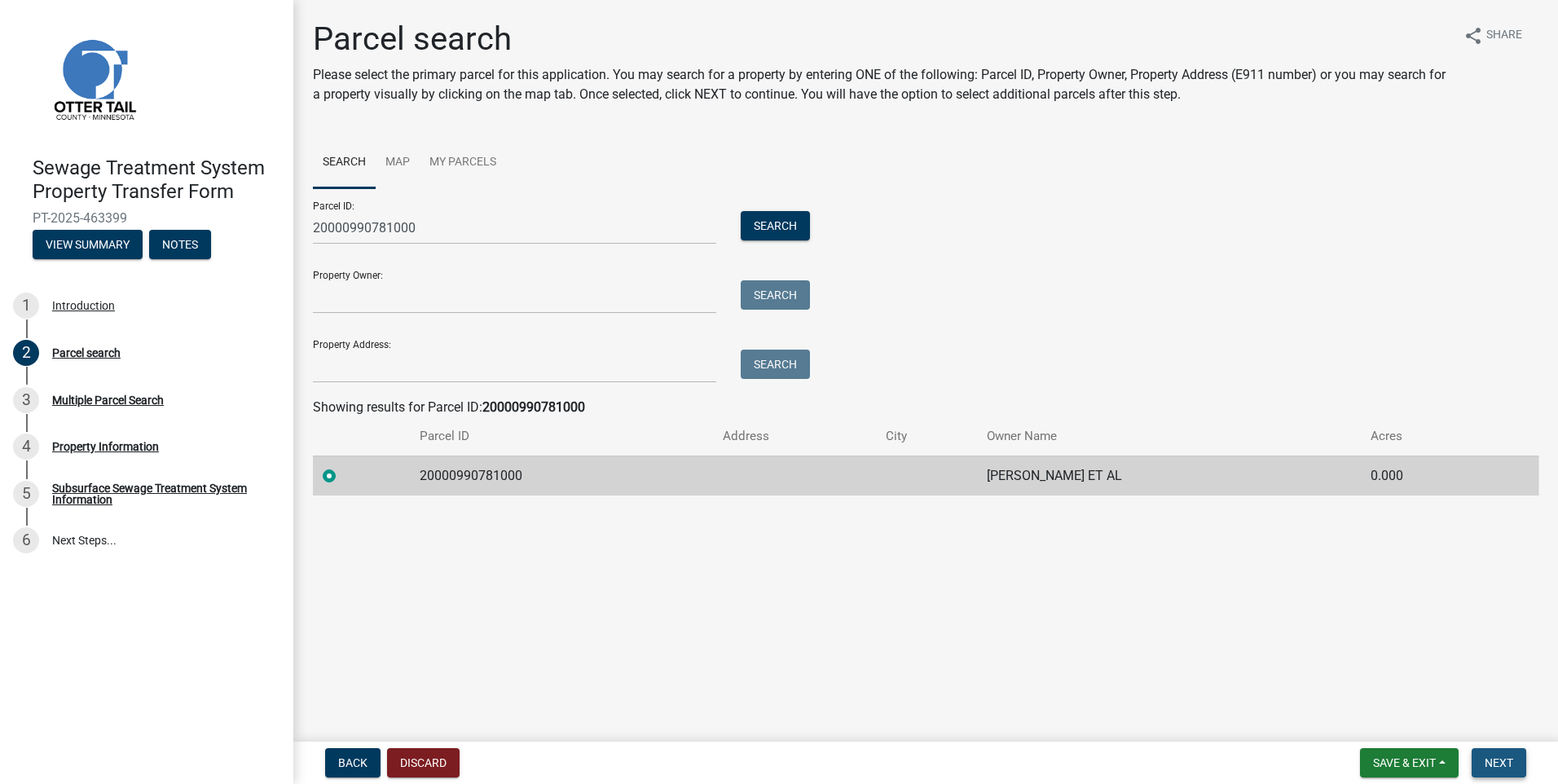
click at [1499, 761] on span "Next" at bounding box center [1498, 762] width 28 height 13
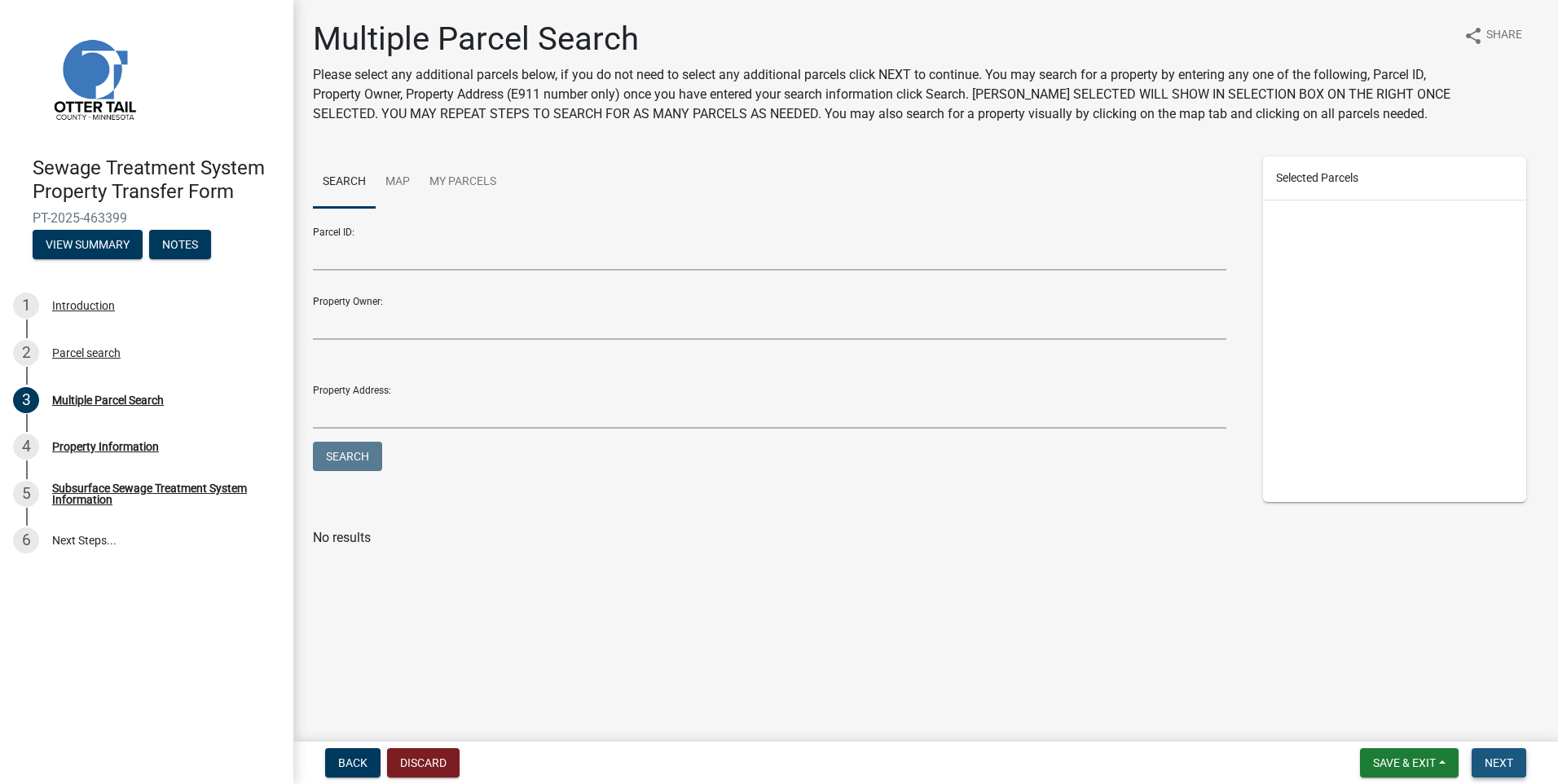
click at [1503, 759] on span "Next" at bounding box center [1498, 762] width 28 height 13
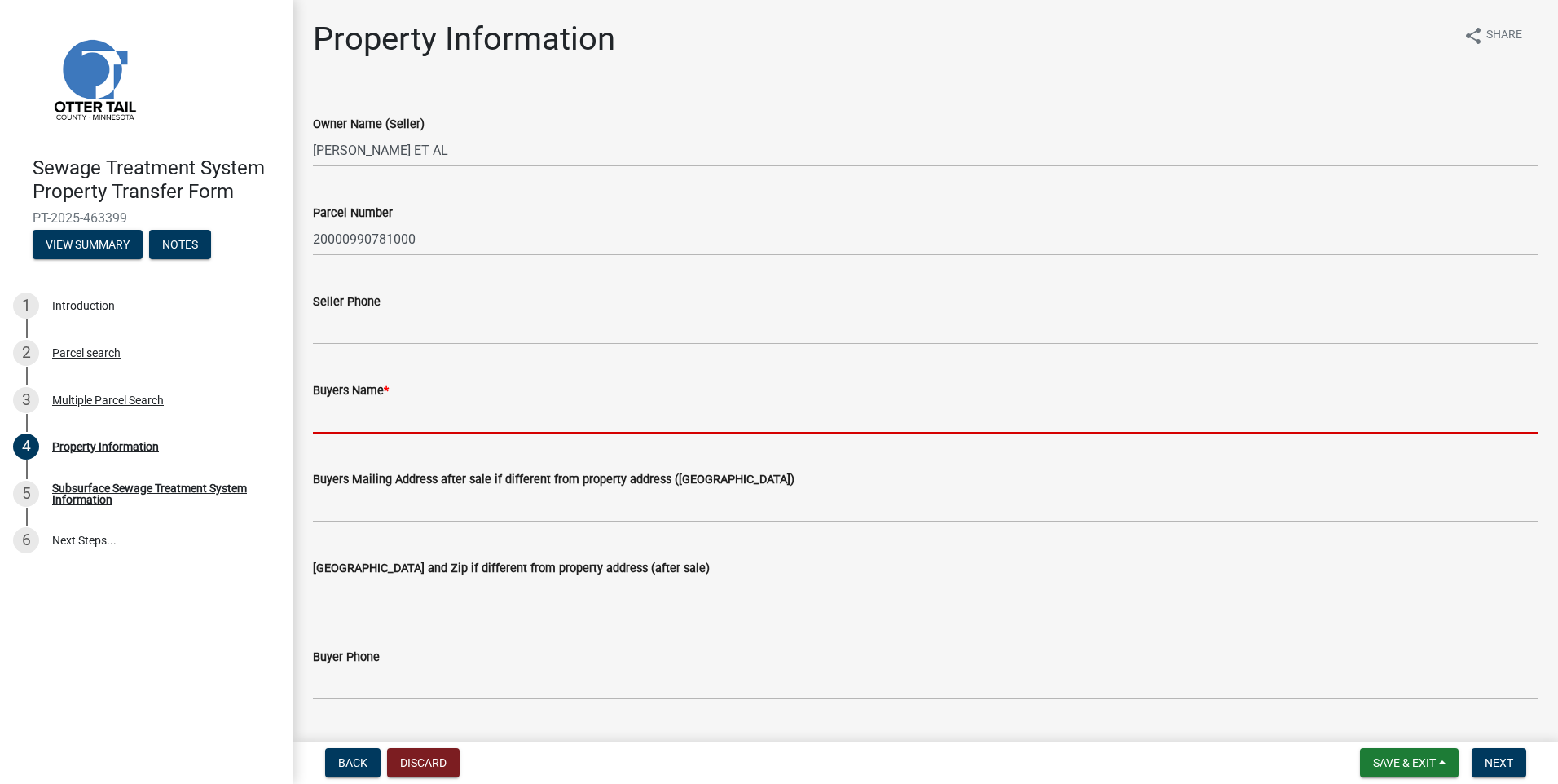
click at [339, 419] on input "Buyers Name *" at bounding box center [925, 416] width 1226 height 33
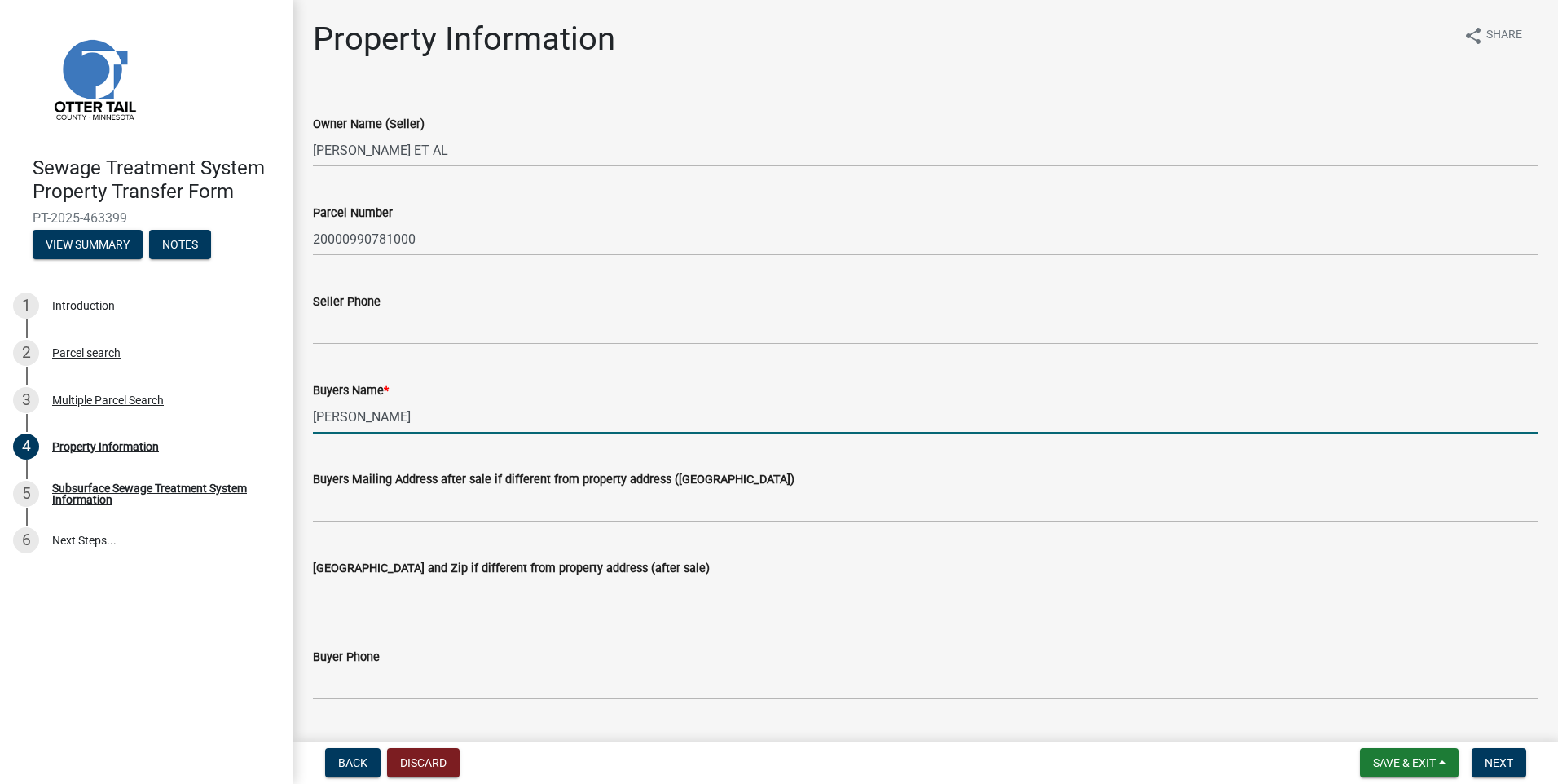
type input "William Fischer"
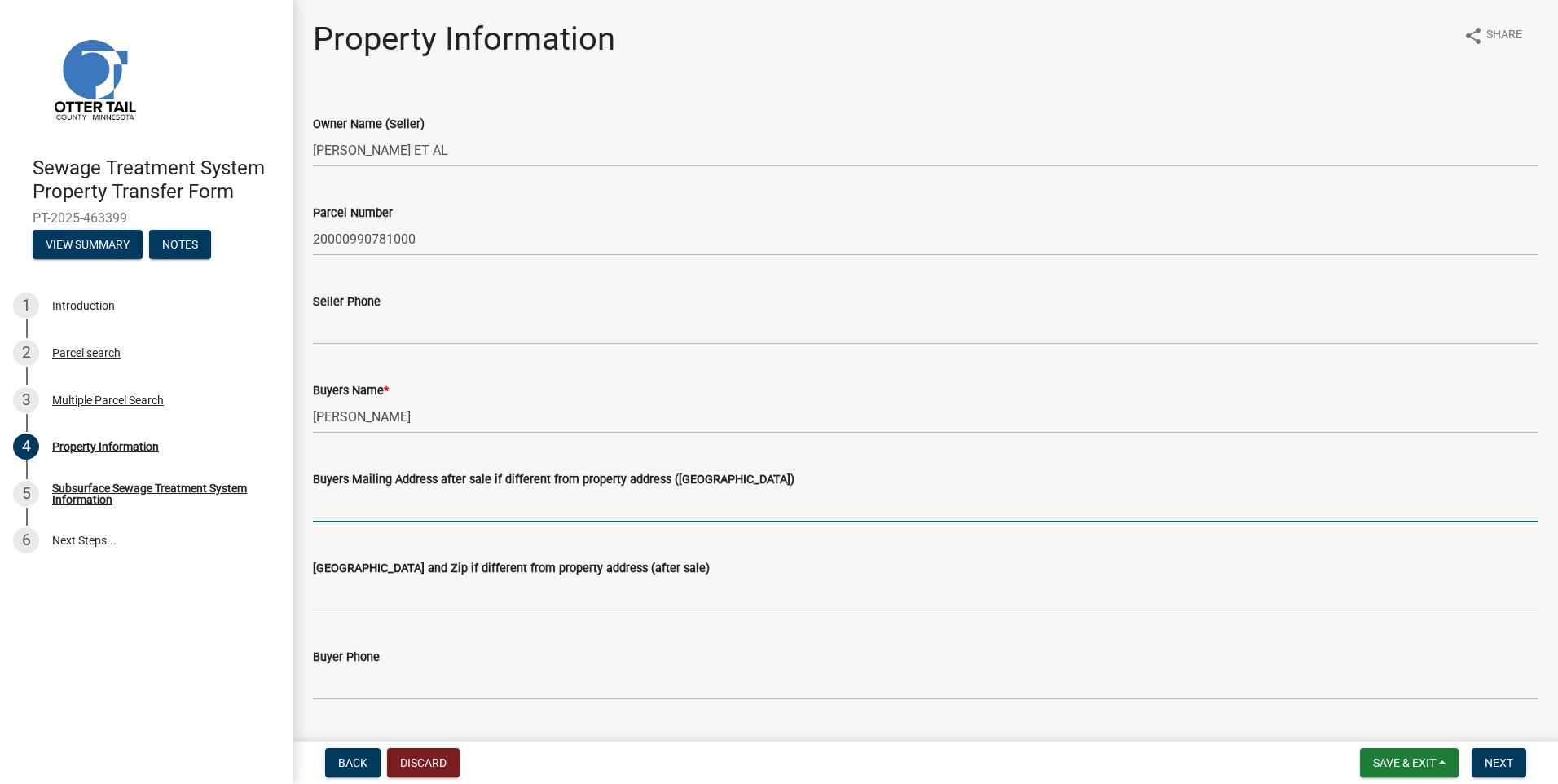
click at [328, 506] on input "Buyers Mailing Address after sale if different from property address (E911 numb…" at bounding box center [925, 505] width 1226 height 33
type input "1070 11th Ave SE"
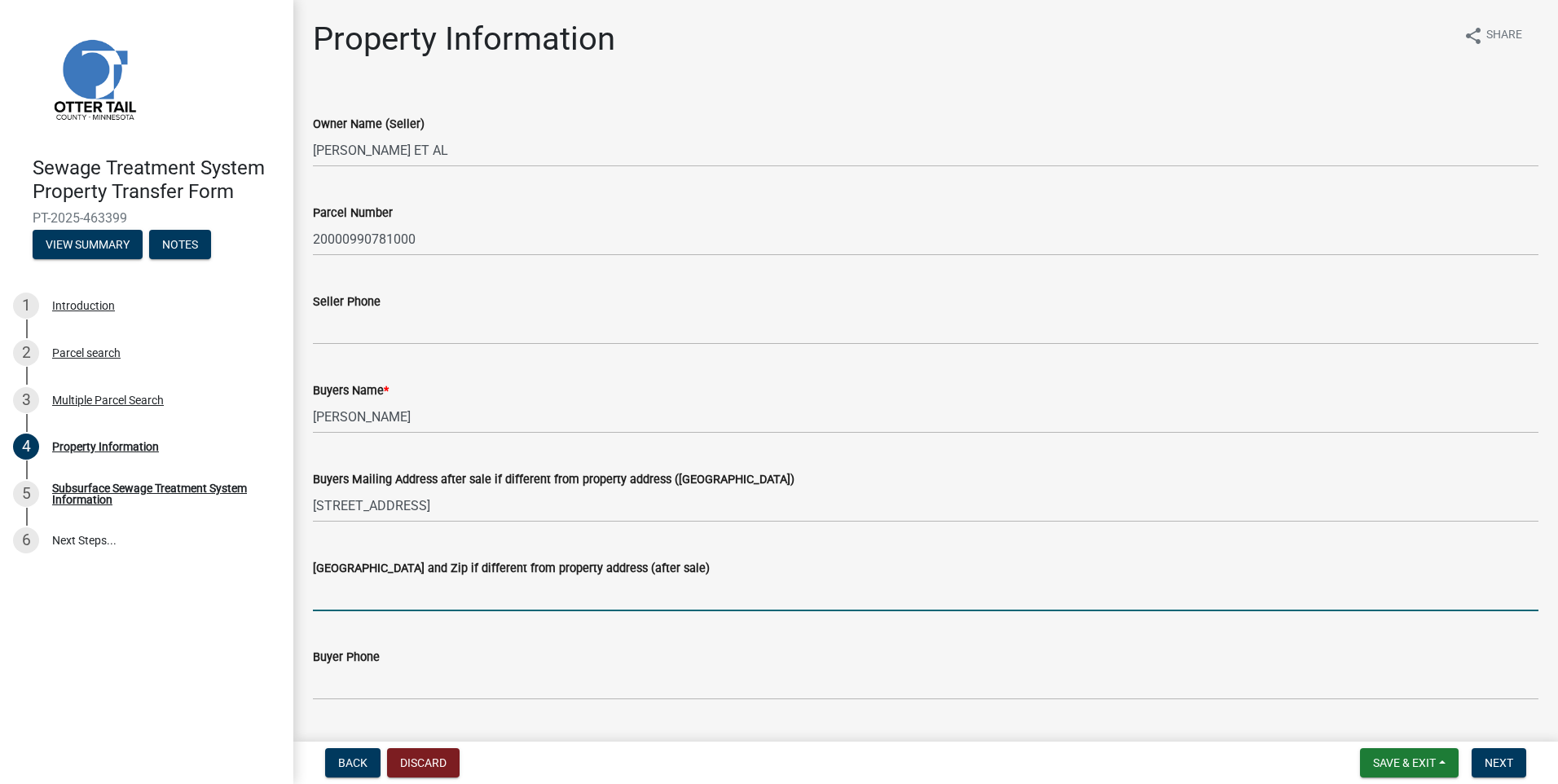
click at [326, 591] on input "Buyers City State and Zip if different from property address (after sale)" at bounding box center [925, 594] width 1226 height 33
type input "Minneapolis, MN 55414"
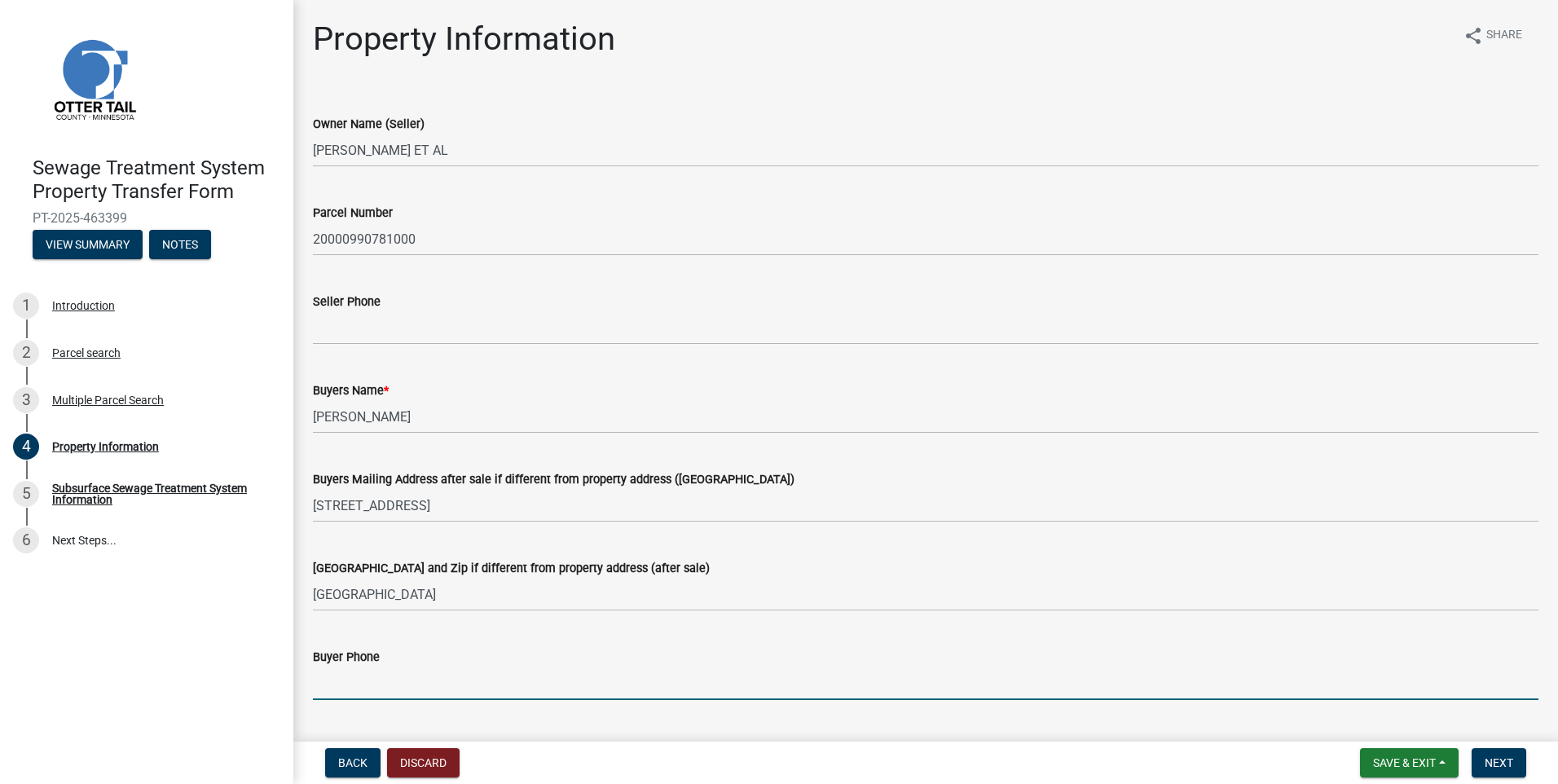
click at [327, 675] on input "Buyer Phone" at bounding box center [925, 683] width 1226 height 33
type input "612-205-3565"
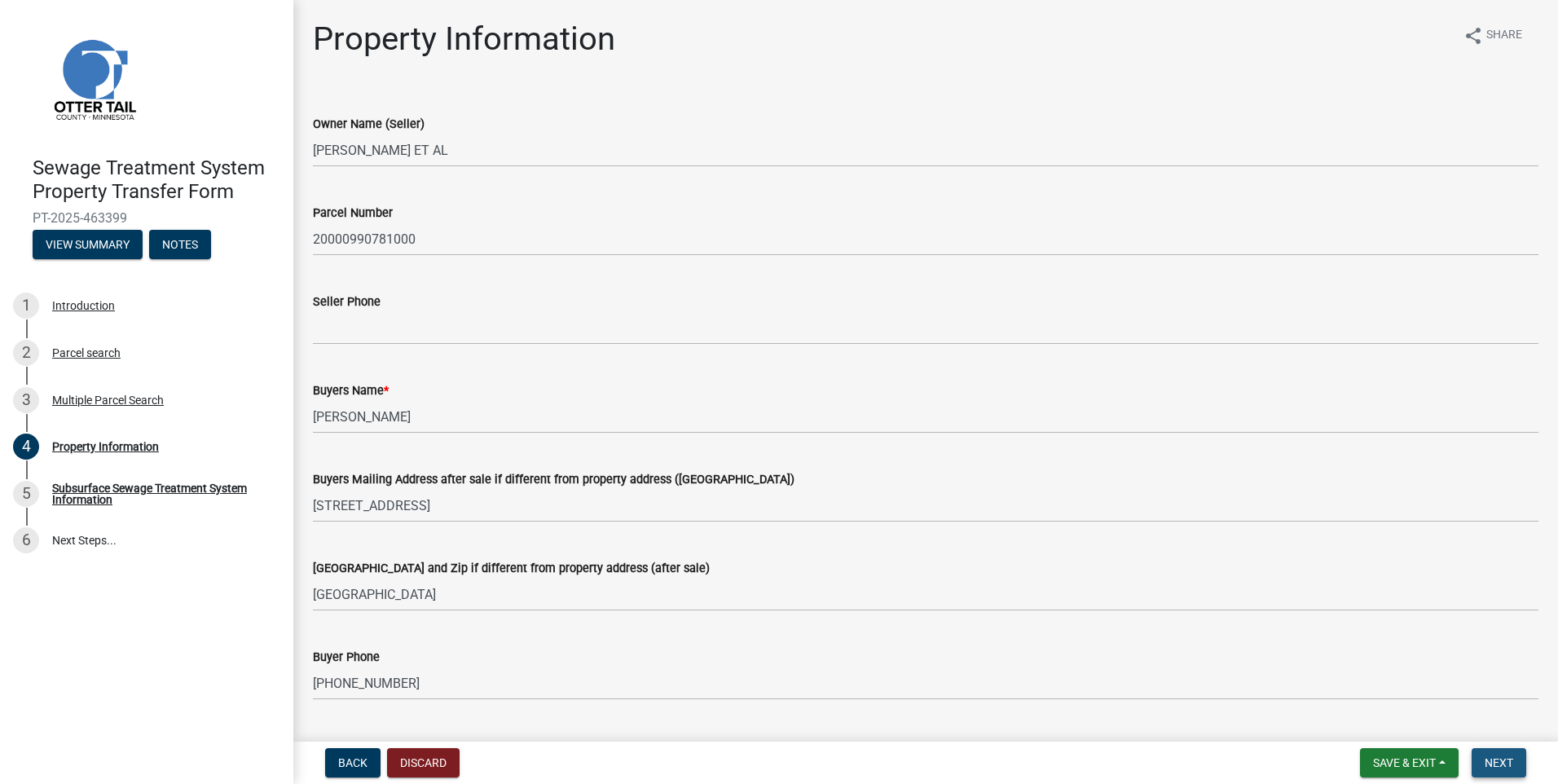
click at [1502, 764] on span "Next" at bounding box center [1498, 762] width 28 height 13
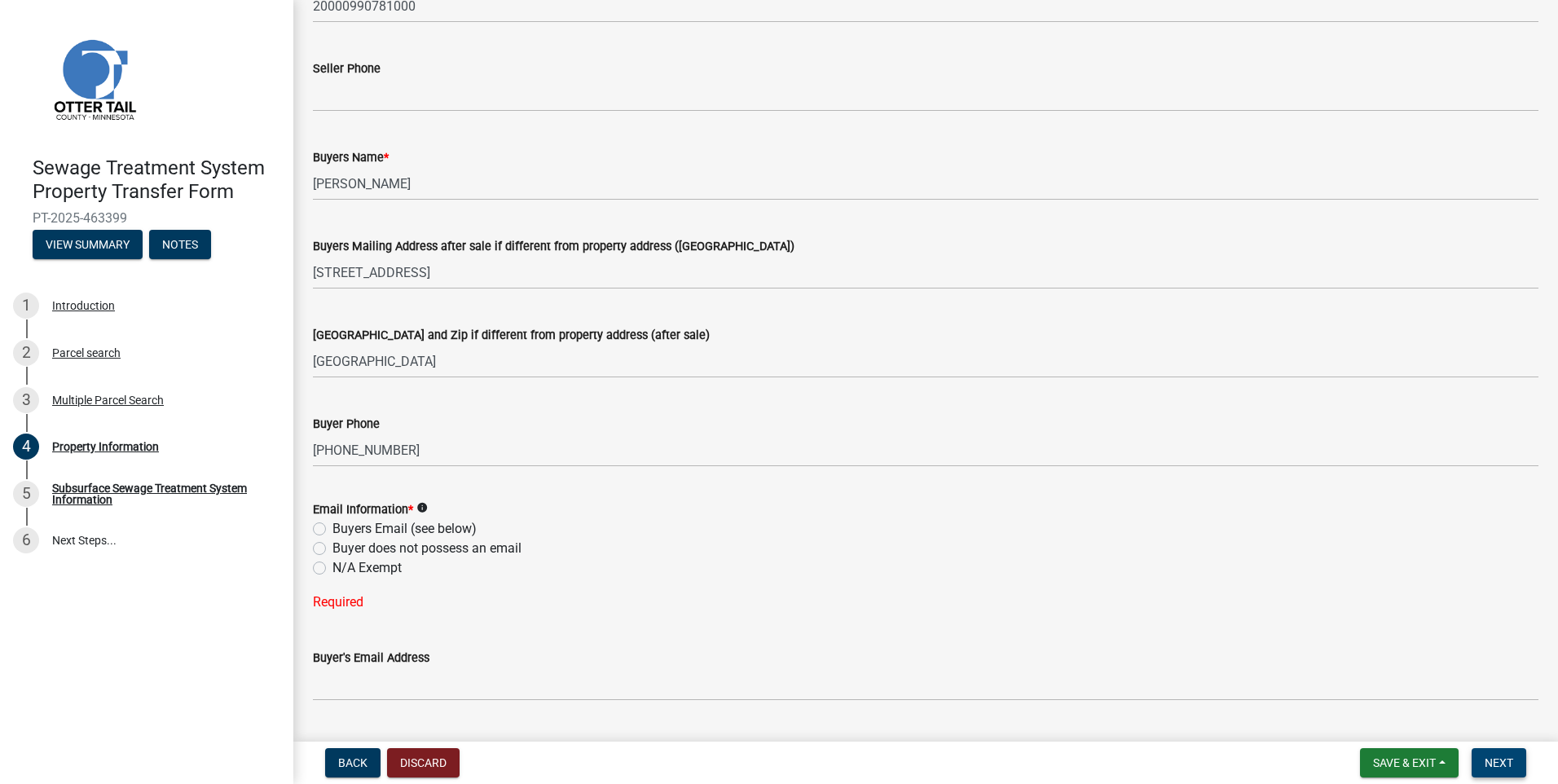
scroll to position [245, 0]
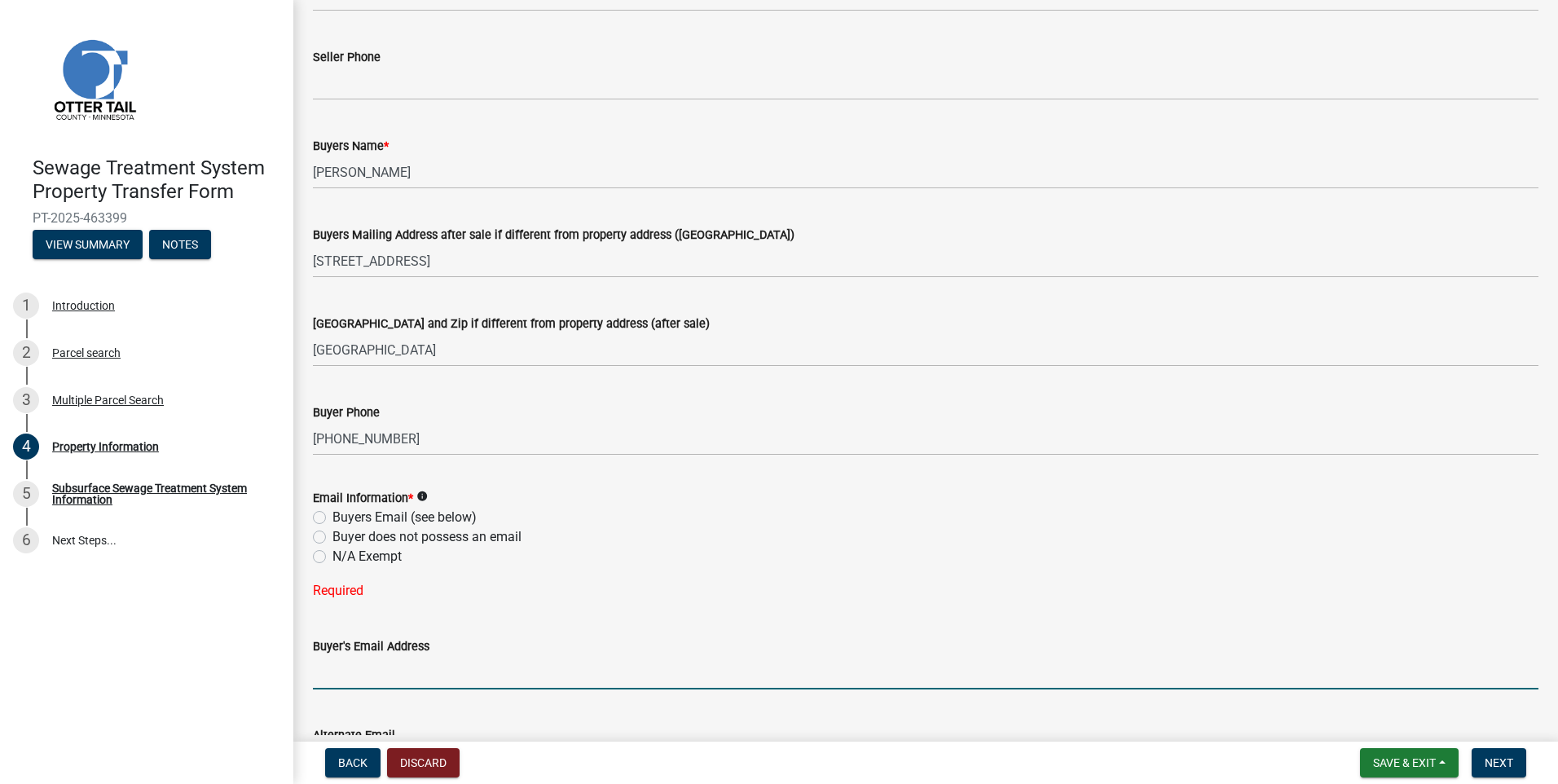
click at [333, 676] on input "Buyer's Email Address" at bounding box center [925, 672] width 1226 height 33
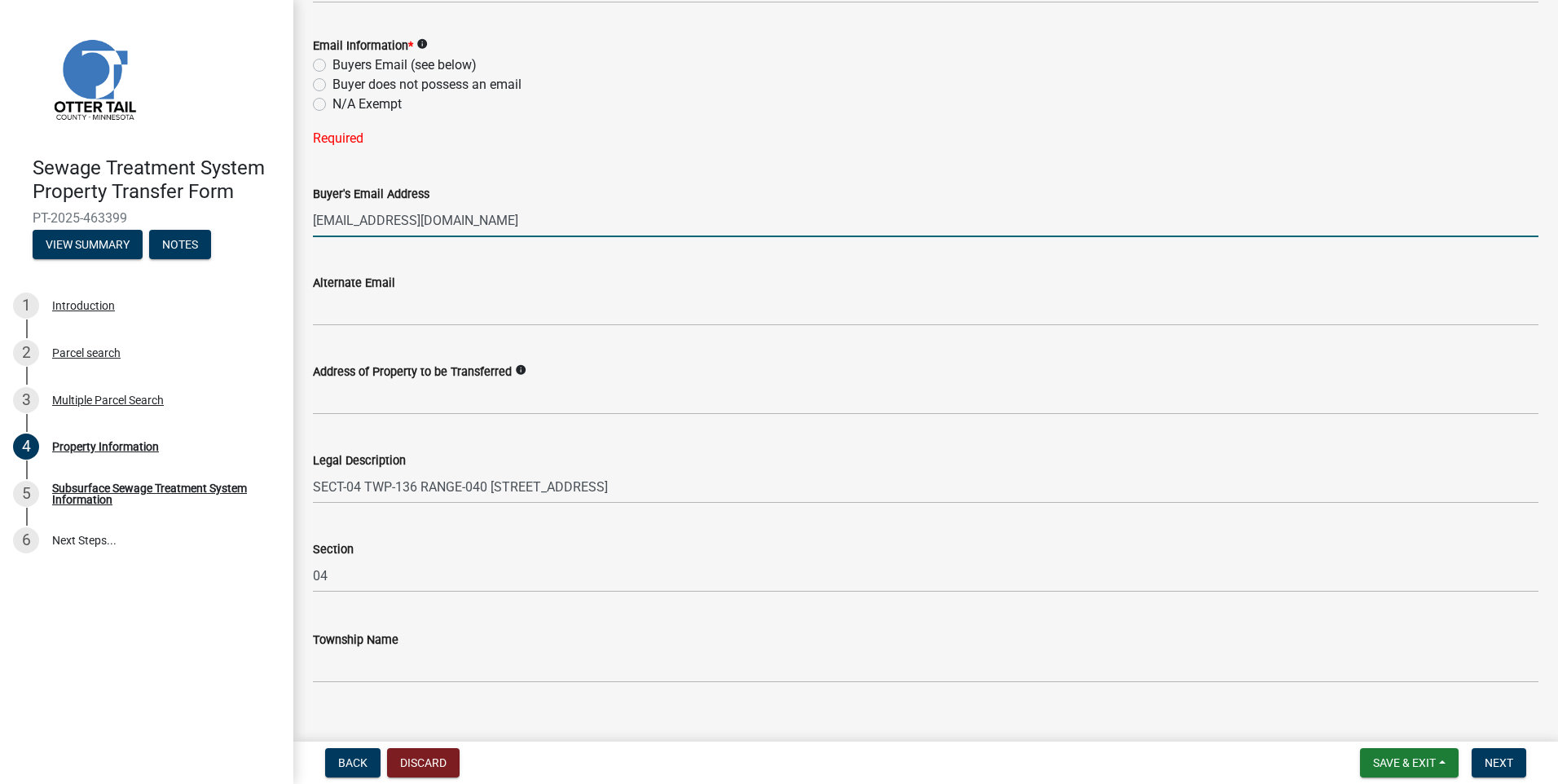
scroll to position [720, 0]
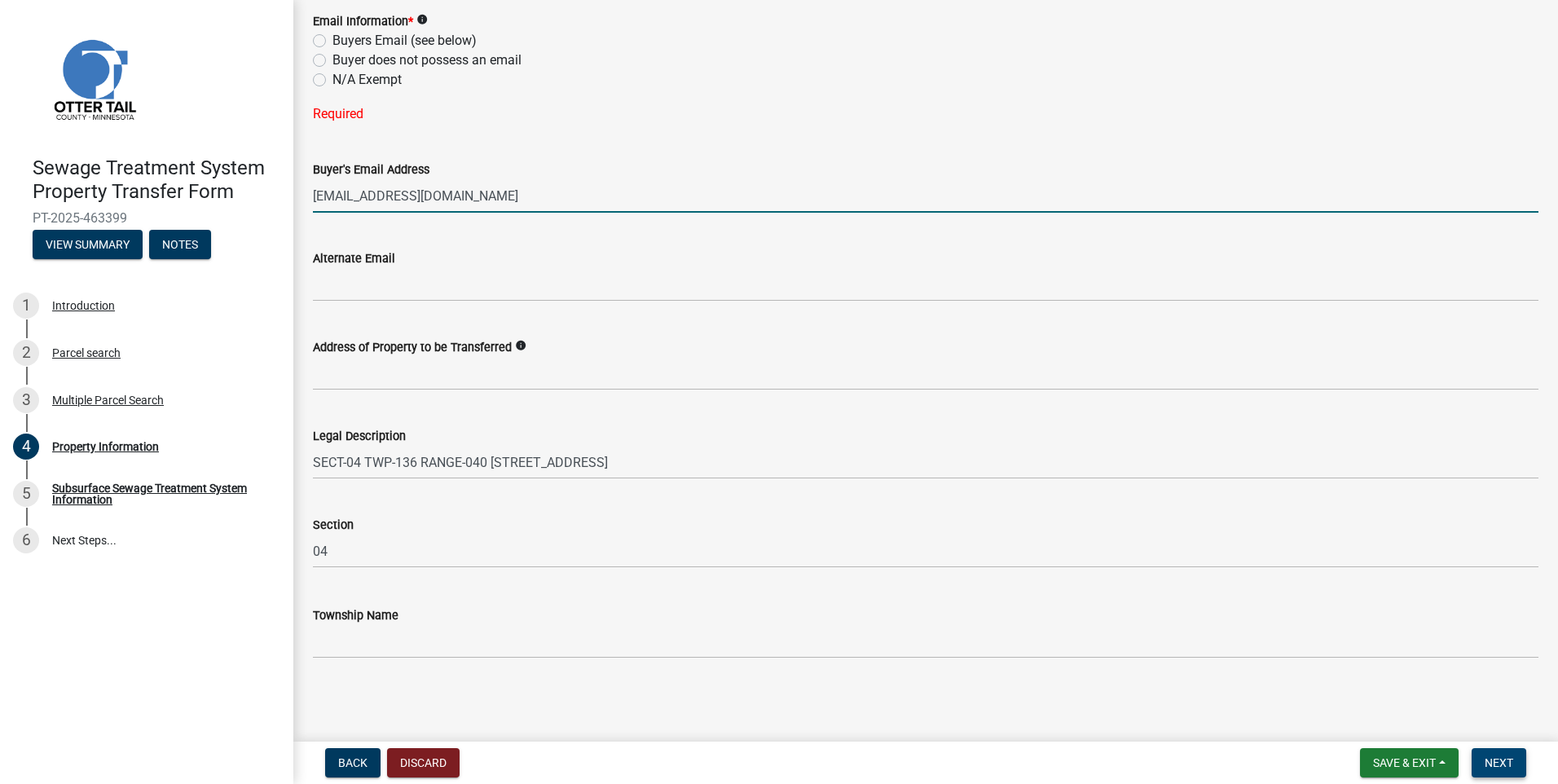
type input "shopwill2025@gmail.com"
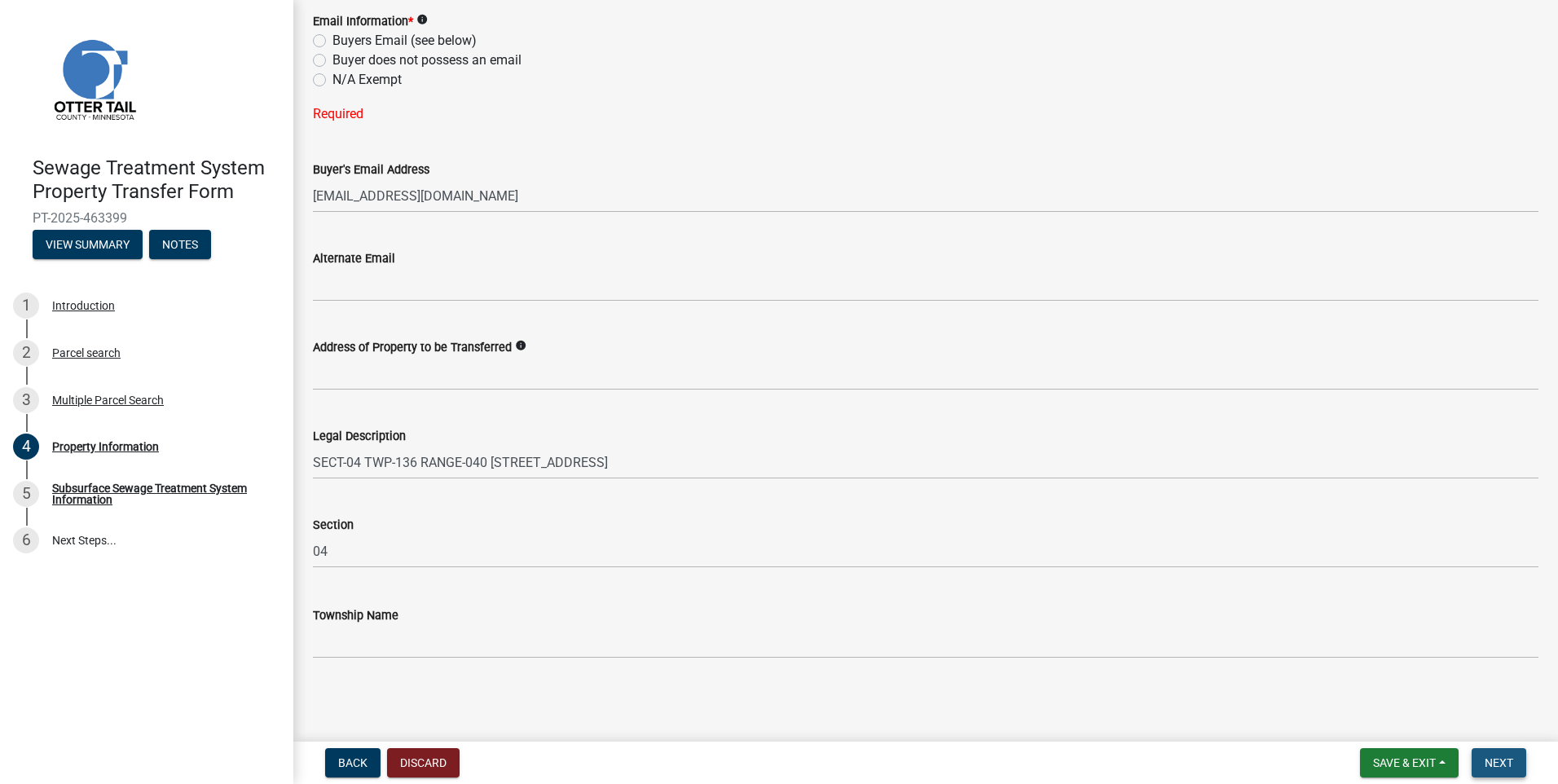
click at [1509, 763] on span "Next" at bounding box center [1498, 762] width 28 height 13
click at [1500, 763] on span "Next" at bounding box center [1498, 762] width 28 height 13
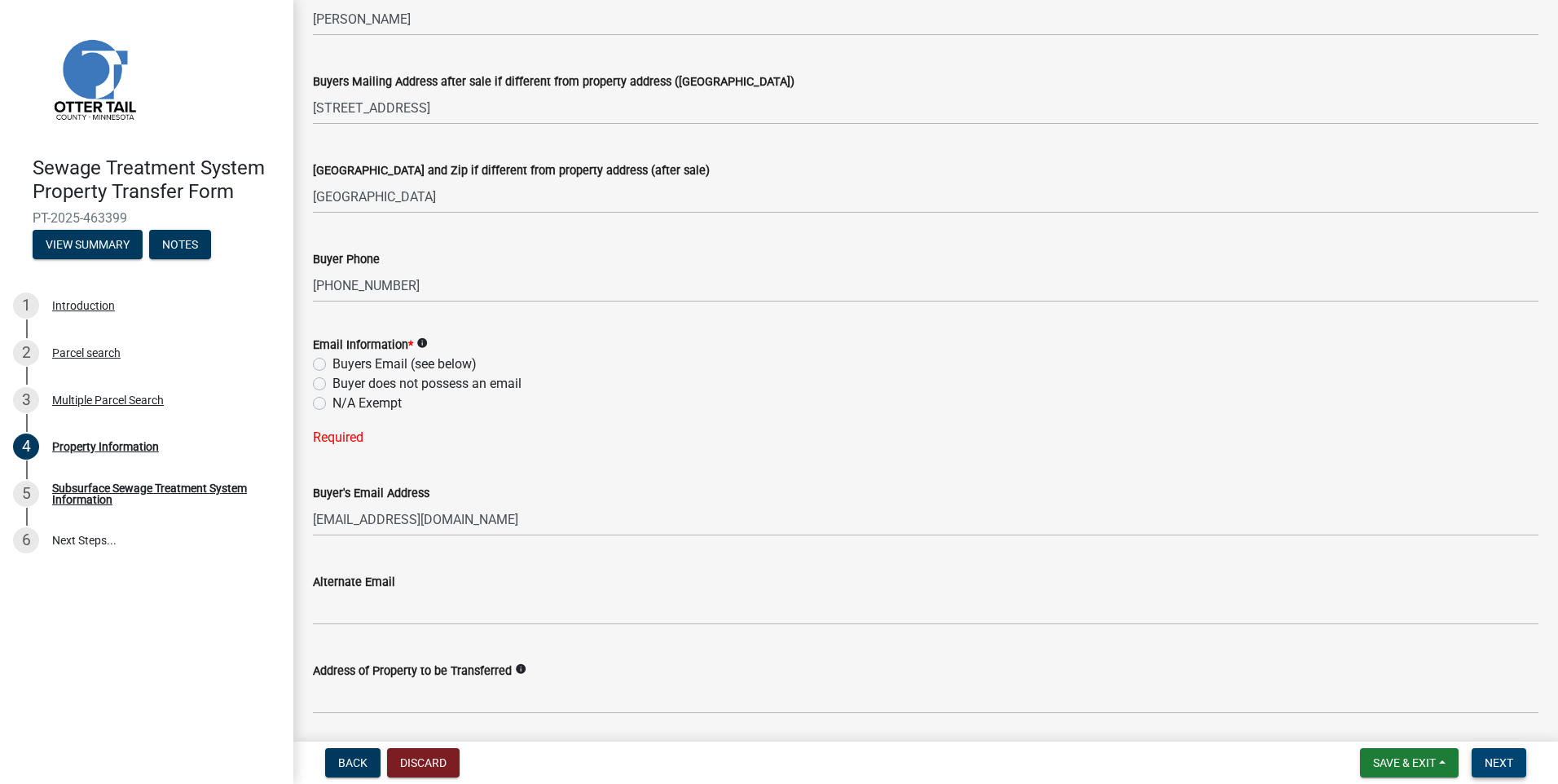
scroll to position [395, 0]
click at [332, 365] on label "Buyers Email (see below)" at bounding box center [405, 366] width 144 height 20
click at [332, 365] on input "Buyers Email (see below)" at bounding box center [338, 362] width 10 height 10
radio input "true"
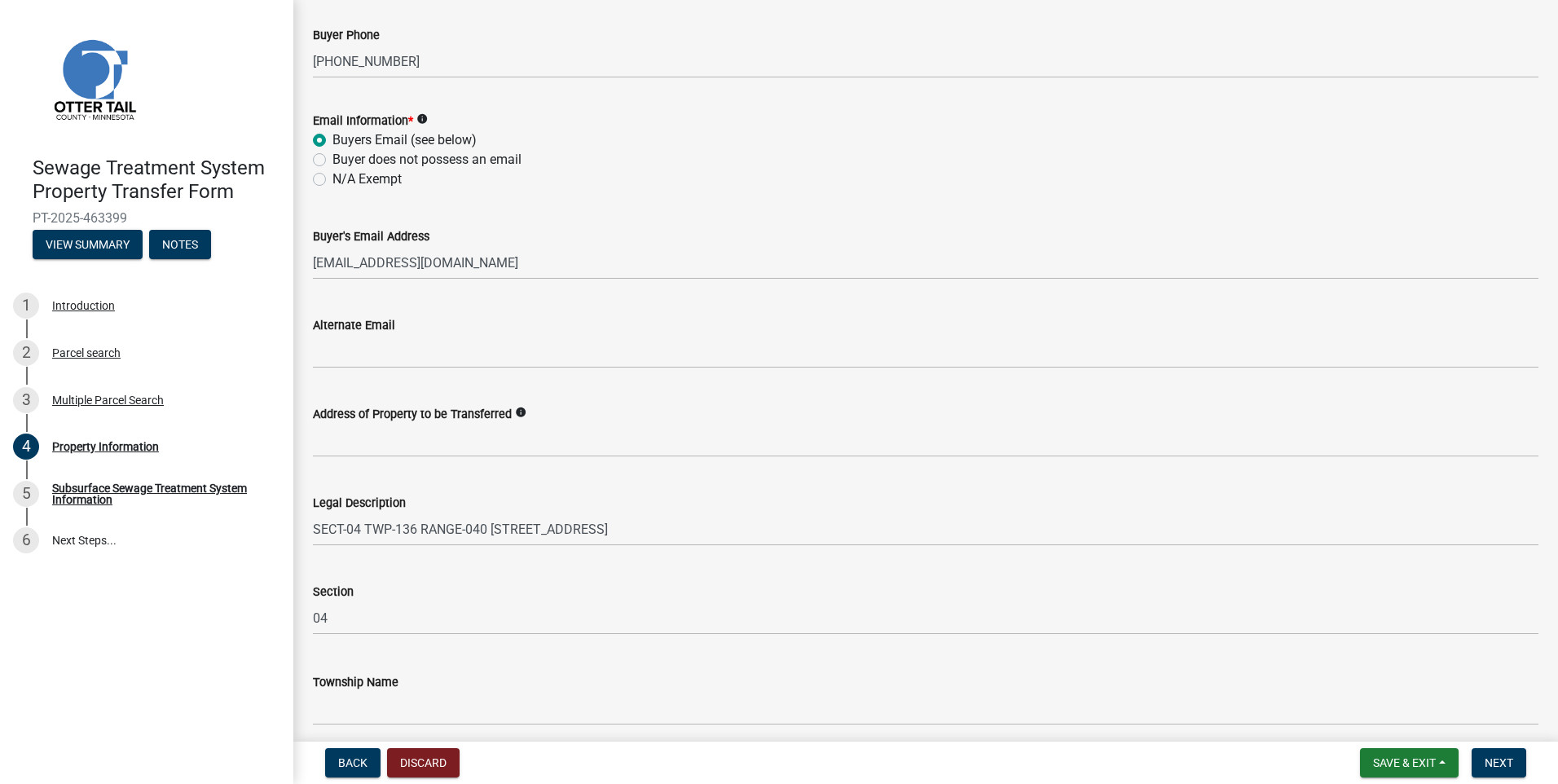
scroll to position [689, 0]
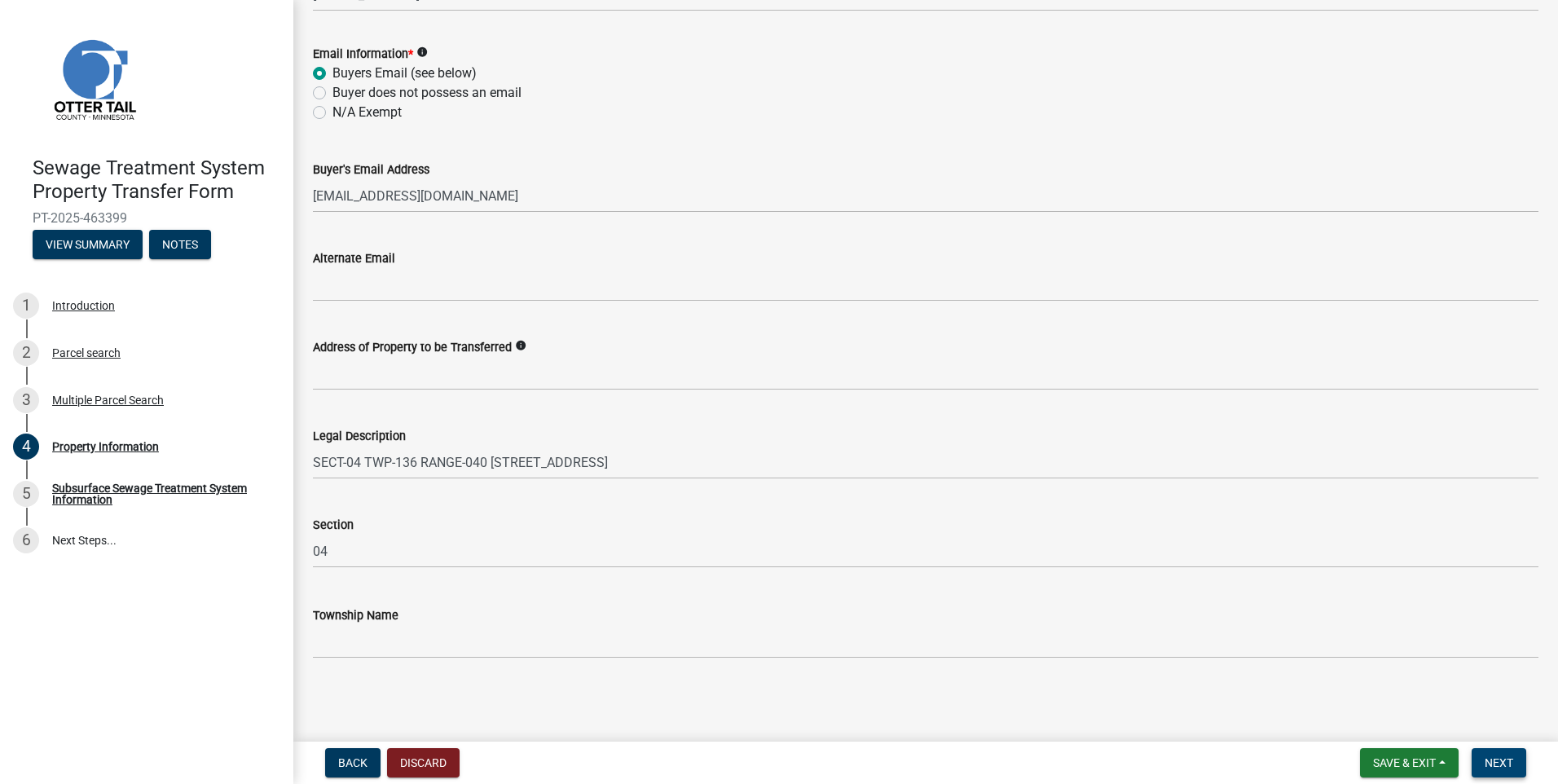
click at [1503, 757] on span "Next" at bounding box center [1498, 762] width 28 height 13
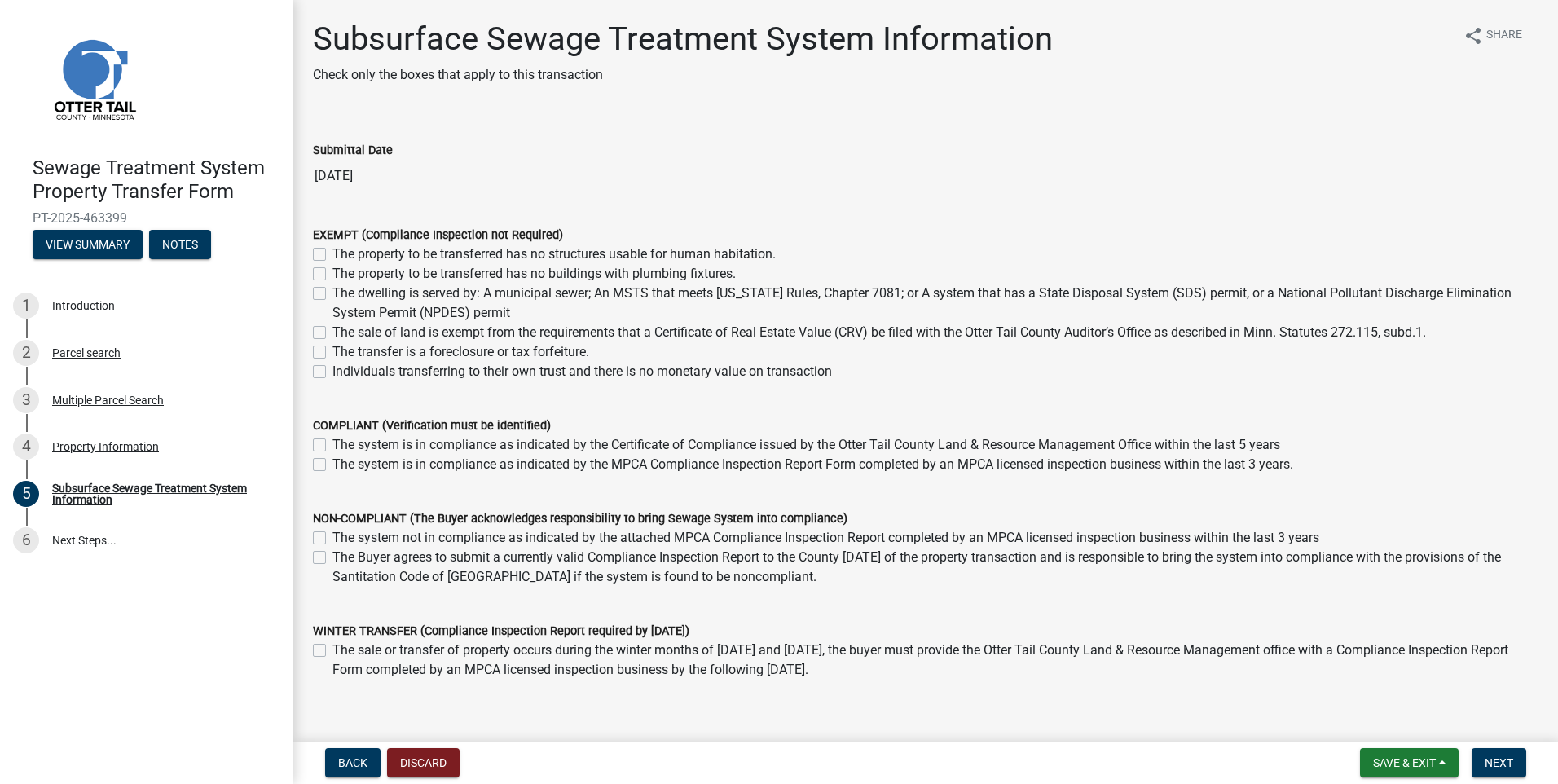
scroll to position [75, 0]
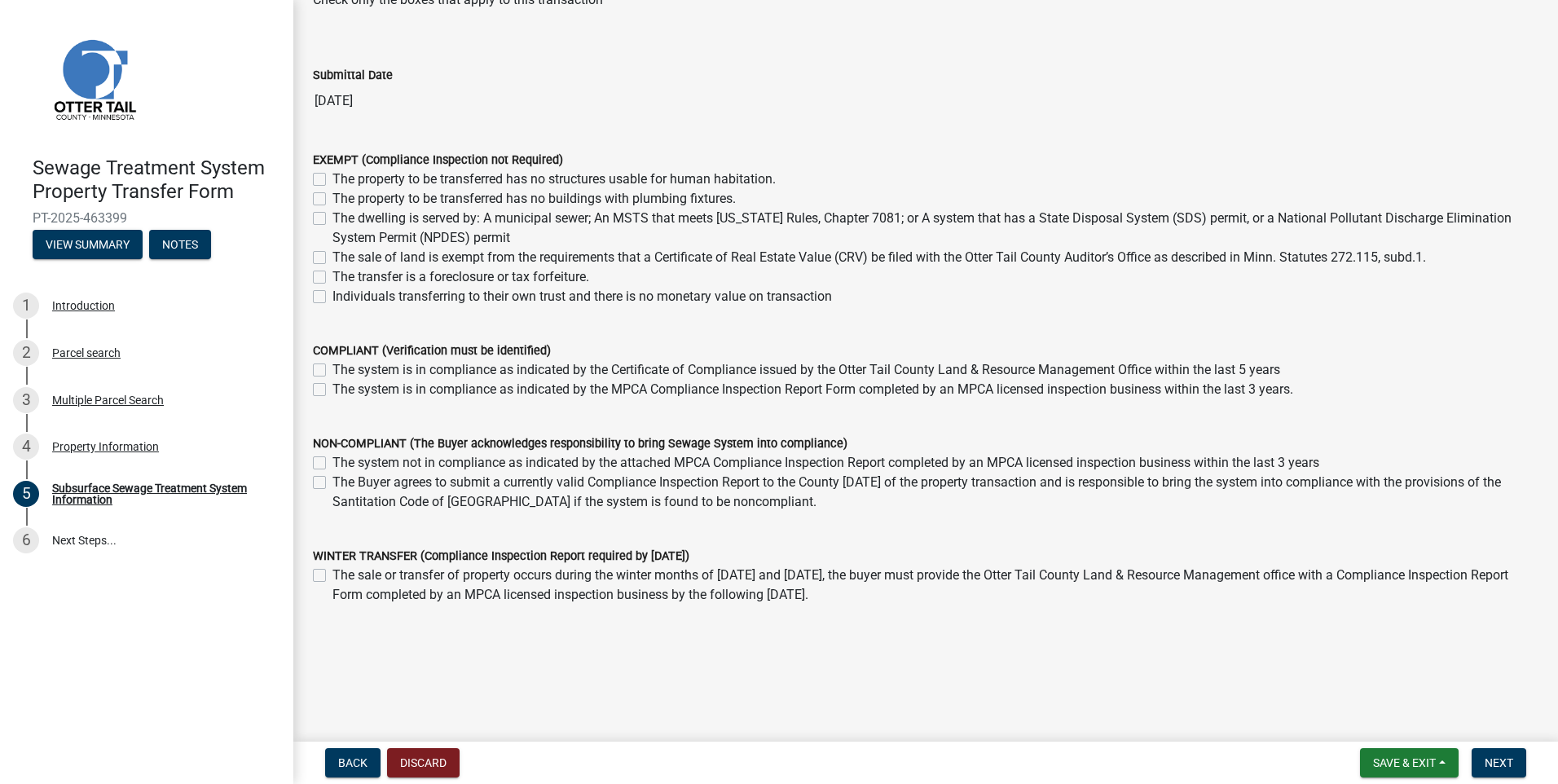
click at [332, 199] on label "The property to be transferred has no buildings with plumbing fixtures." at bounding box center [534, 198] width 404 height 20
click at [332, 199] on input "The property to be transferred has no buildings with plumbing fixtures." at bounding box center [338, 194] width 10 height 10
checkbox input "true"
checkbox input "false"
checkbox input "true"
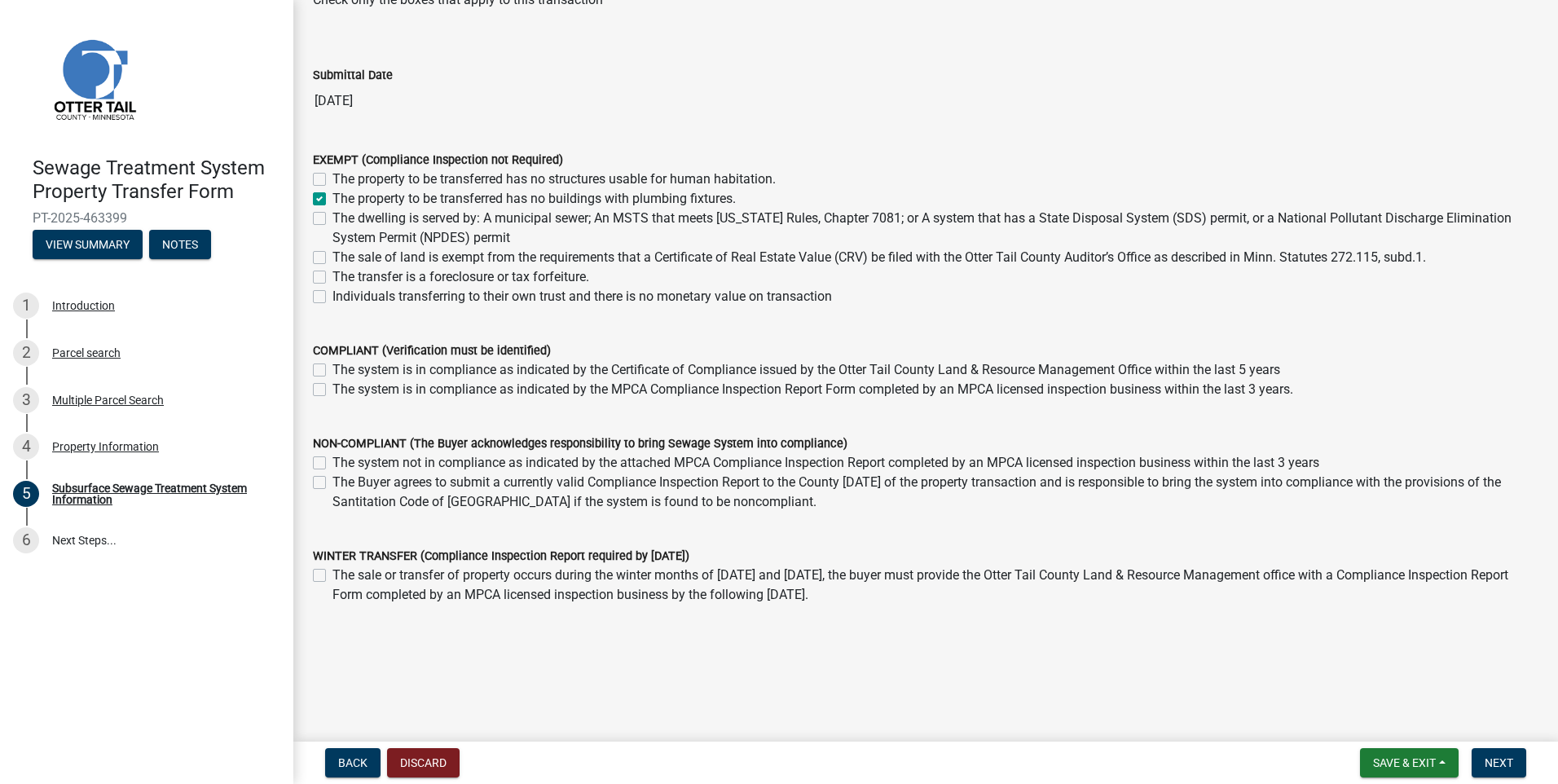
checkbox input "false"
click at [1493, 758] on span "Next" at bounding box center [1498, 762] width 28 height 13
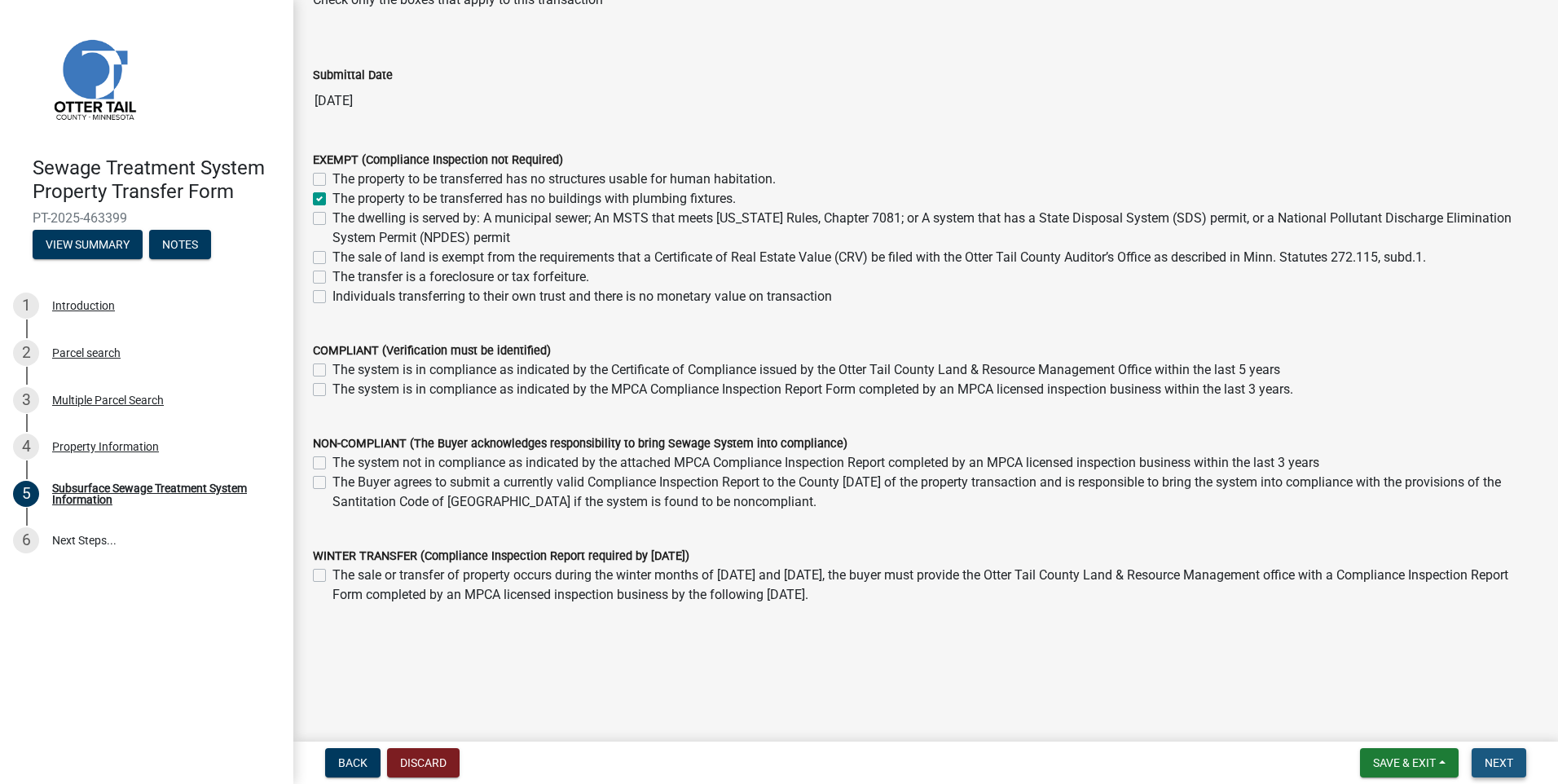
scroll to position [0, 0]
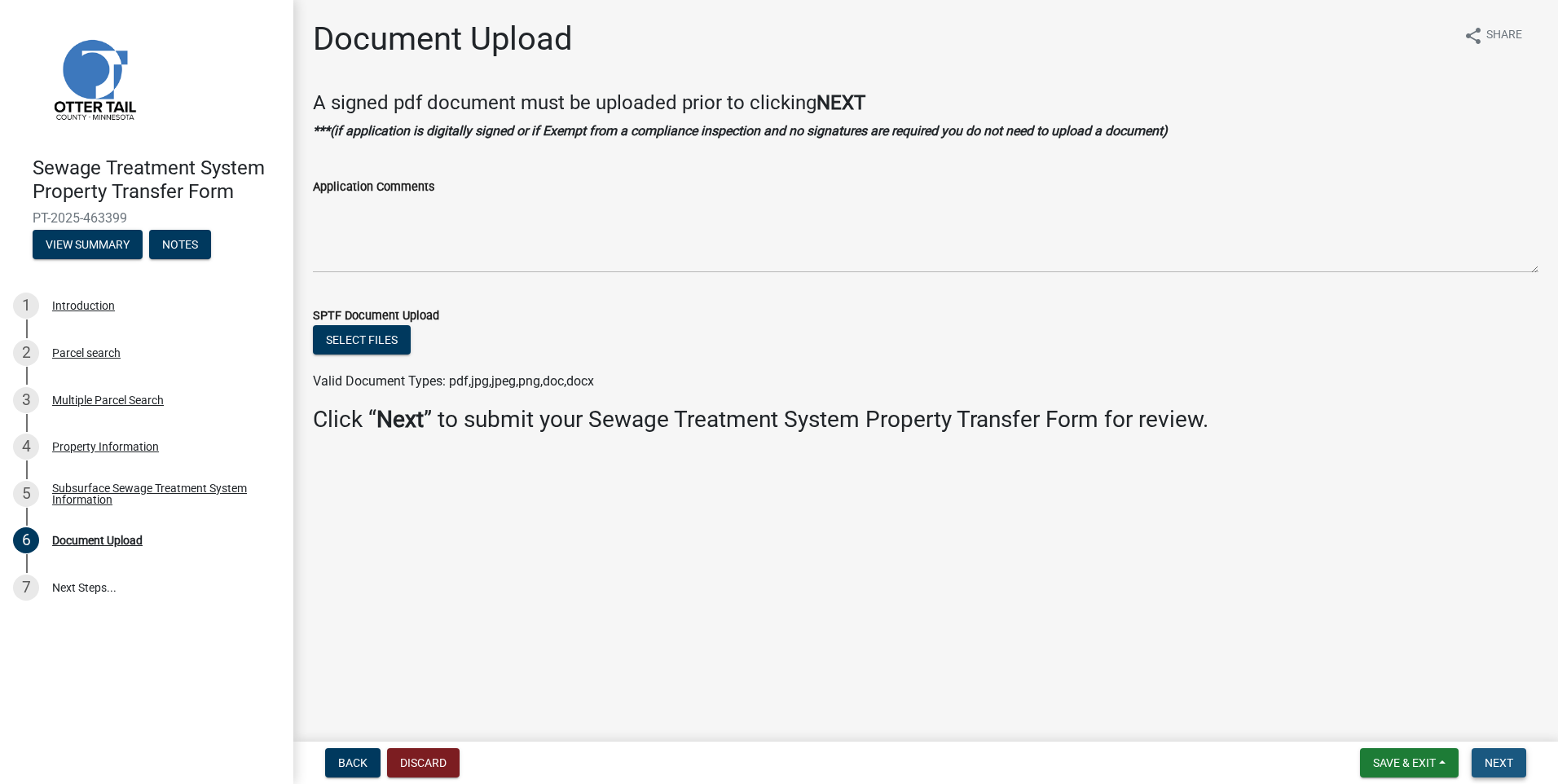
click at [1494, 761] on span "Next" at bounding box center [1498, 762] width 28 height 13
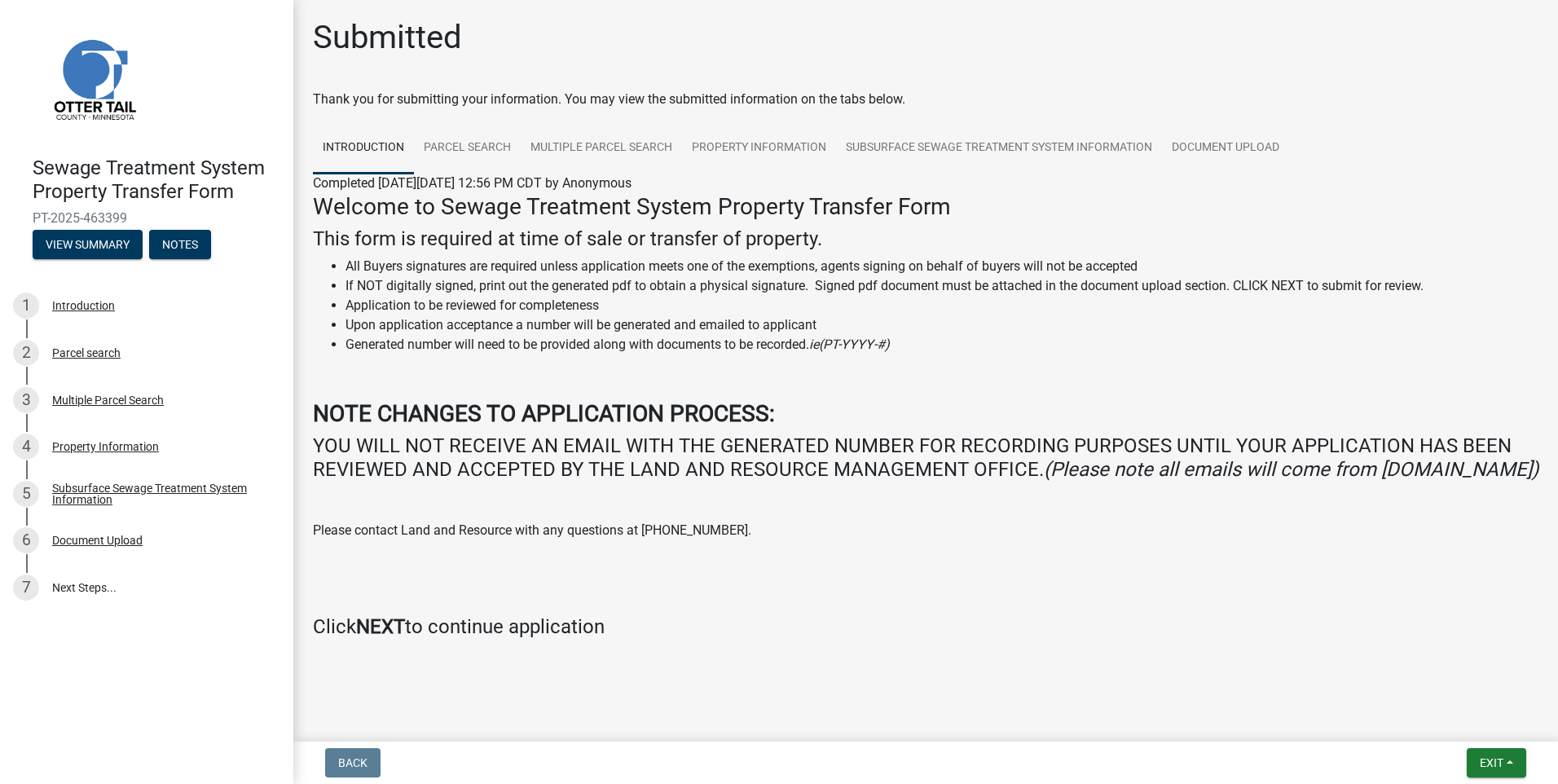
scroll to position [25, 0]
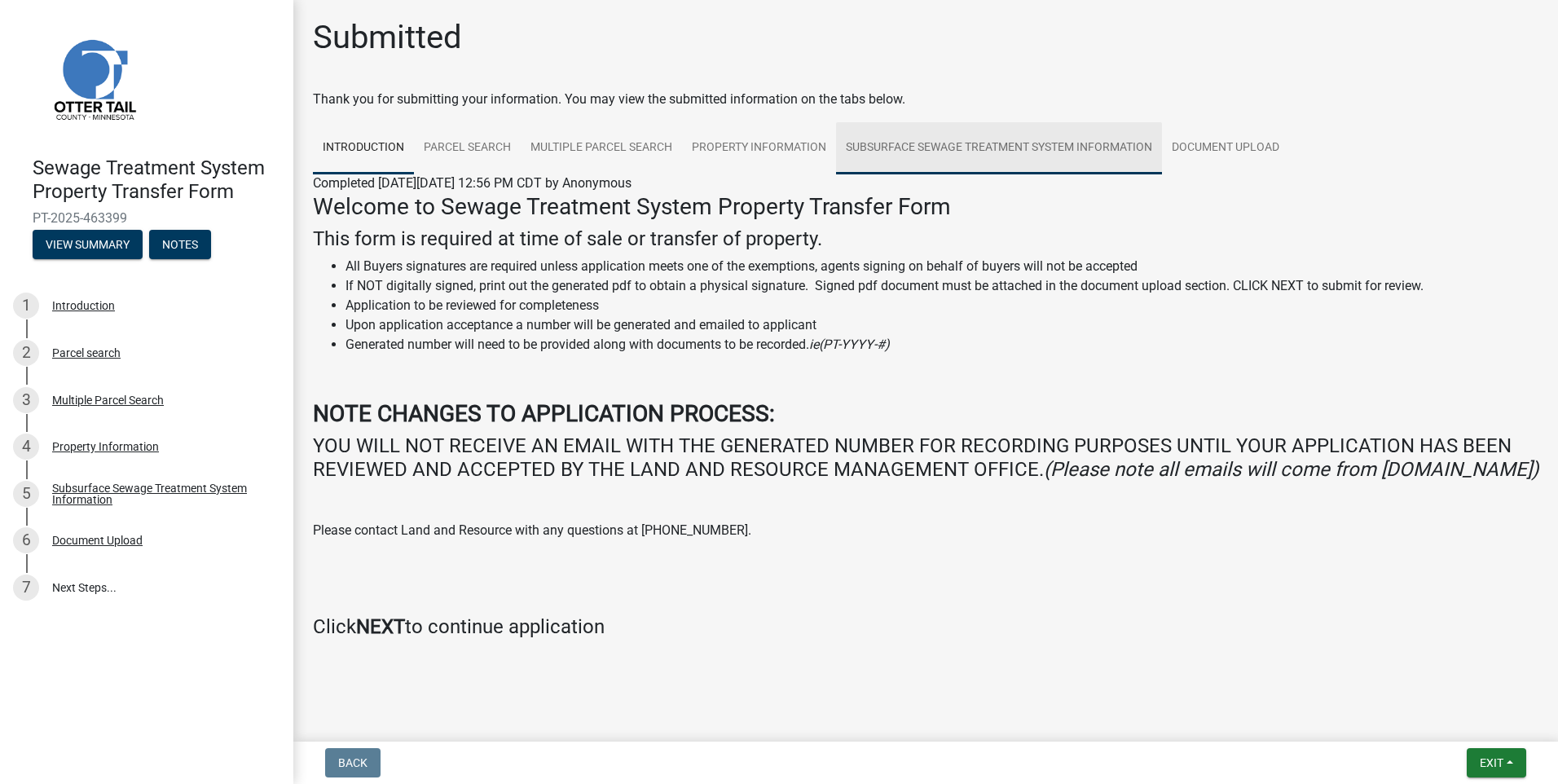
click at [1073, 122] on link "Subsurface Sewage Treatment System Information" at bounding box center [998, 148] width 326 height 52
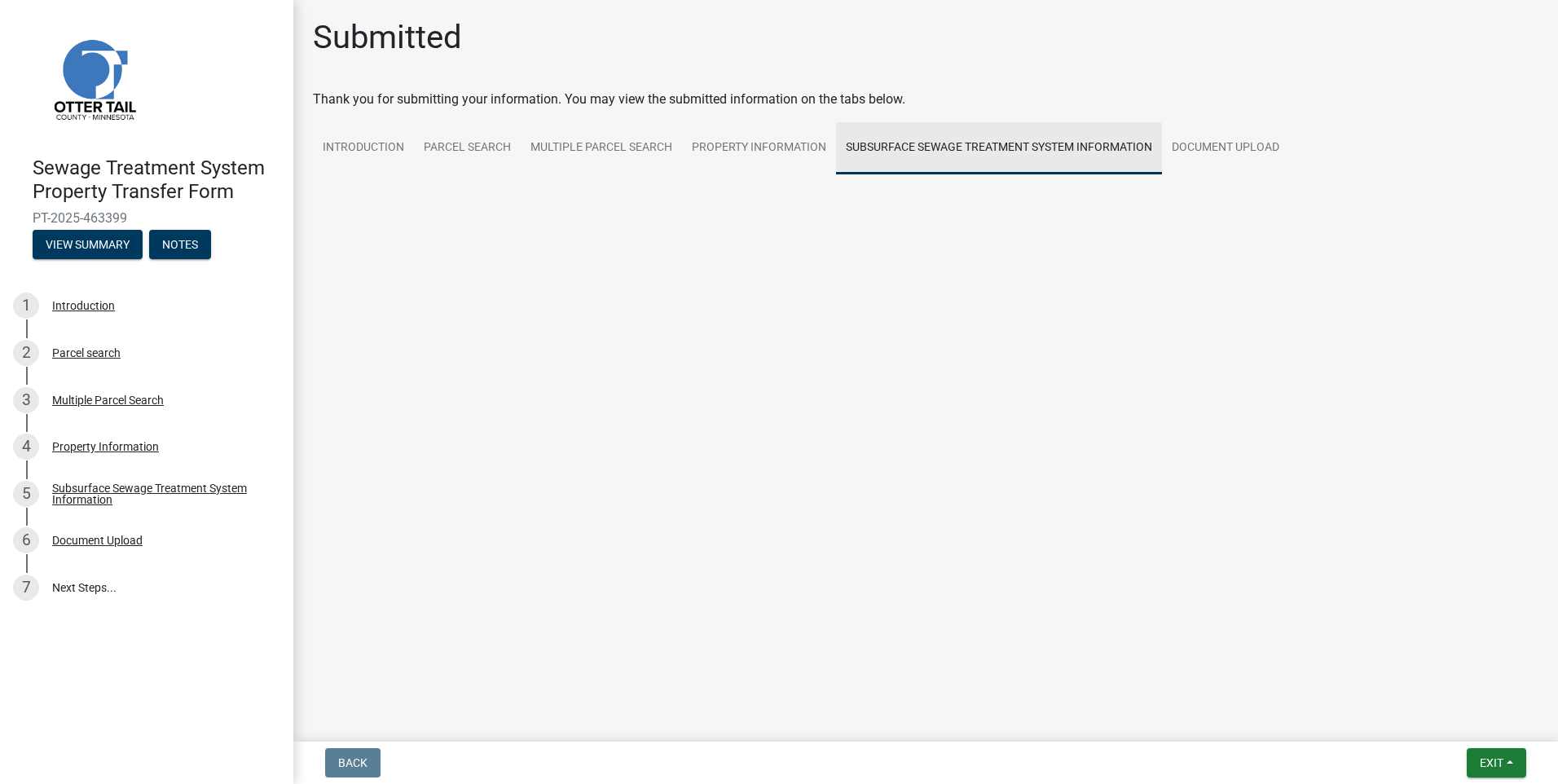
scroll to position [0, 0]
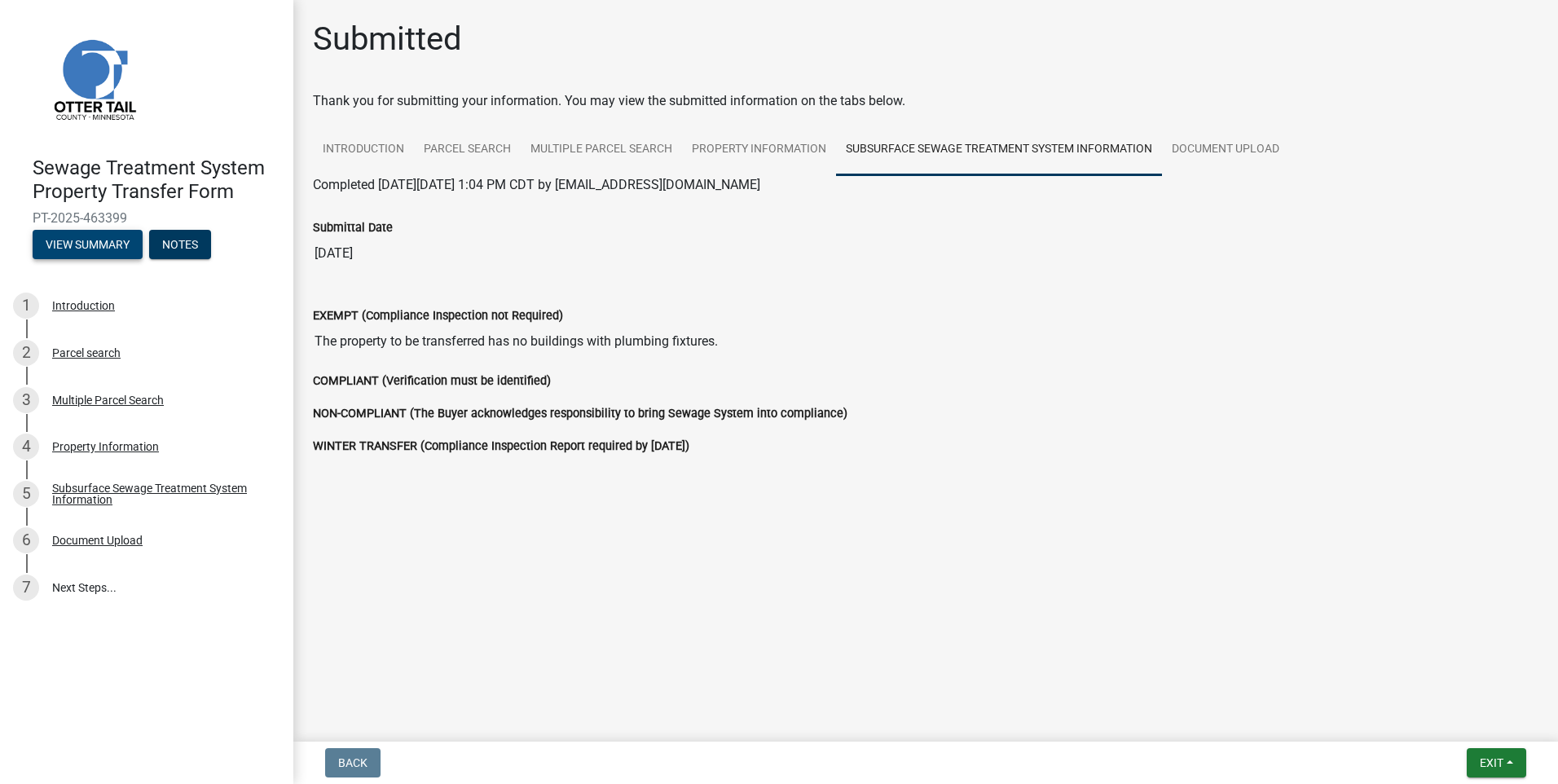
click at [103, 244] on button "View Summary" at bounding box center [88, 244] width 110 height 29
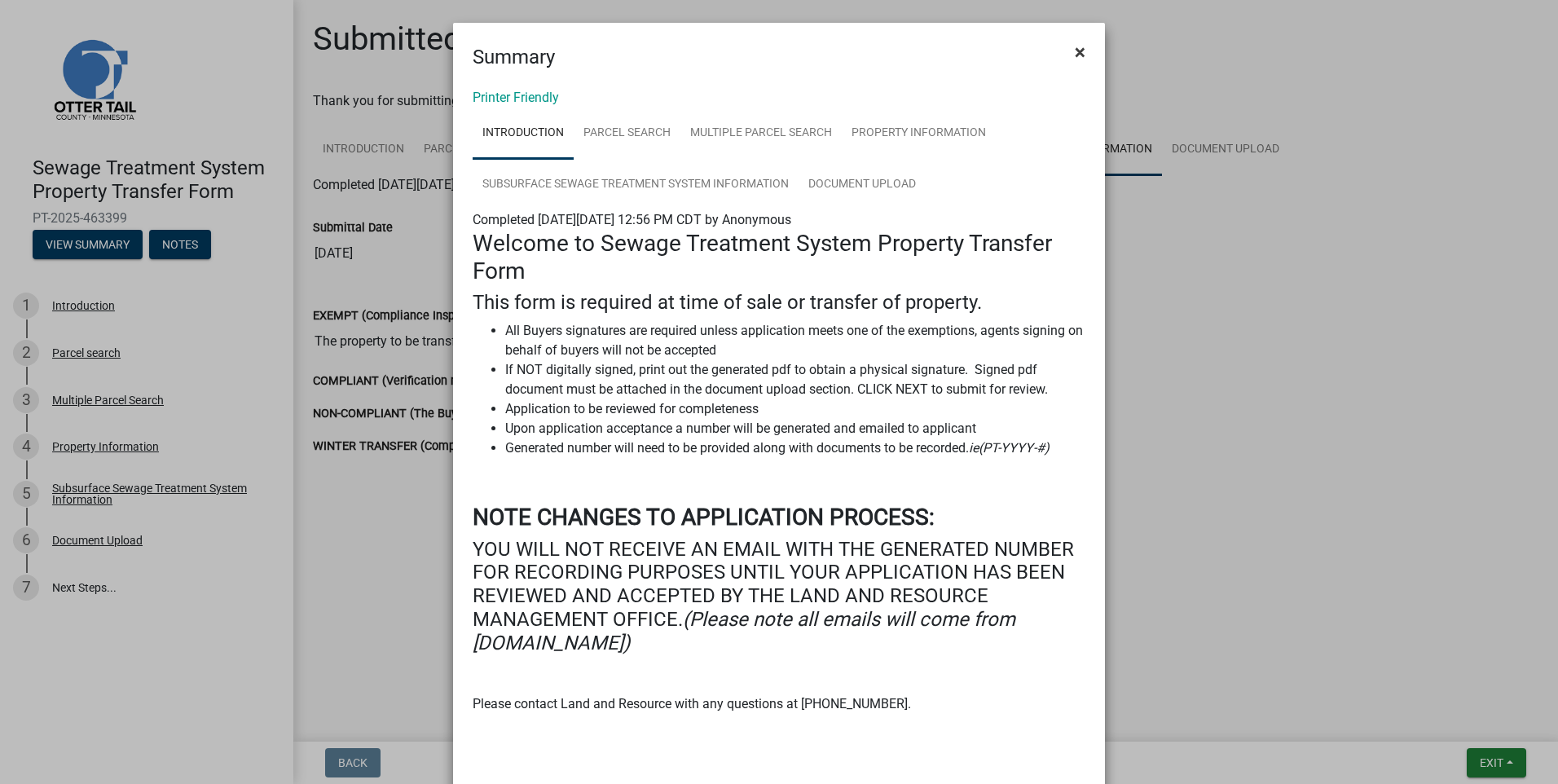
click at [1074, 52] on span "×" at bounding box center [1080, 52] width 10 height 23
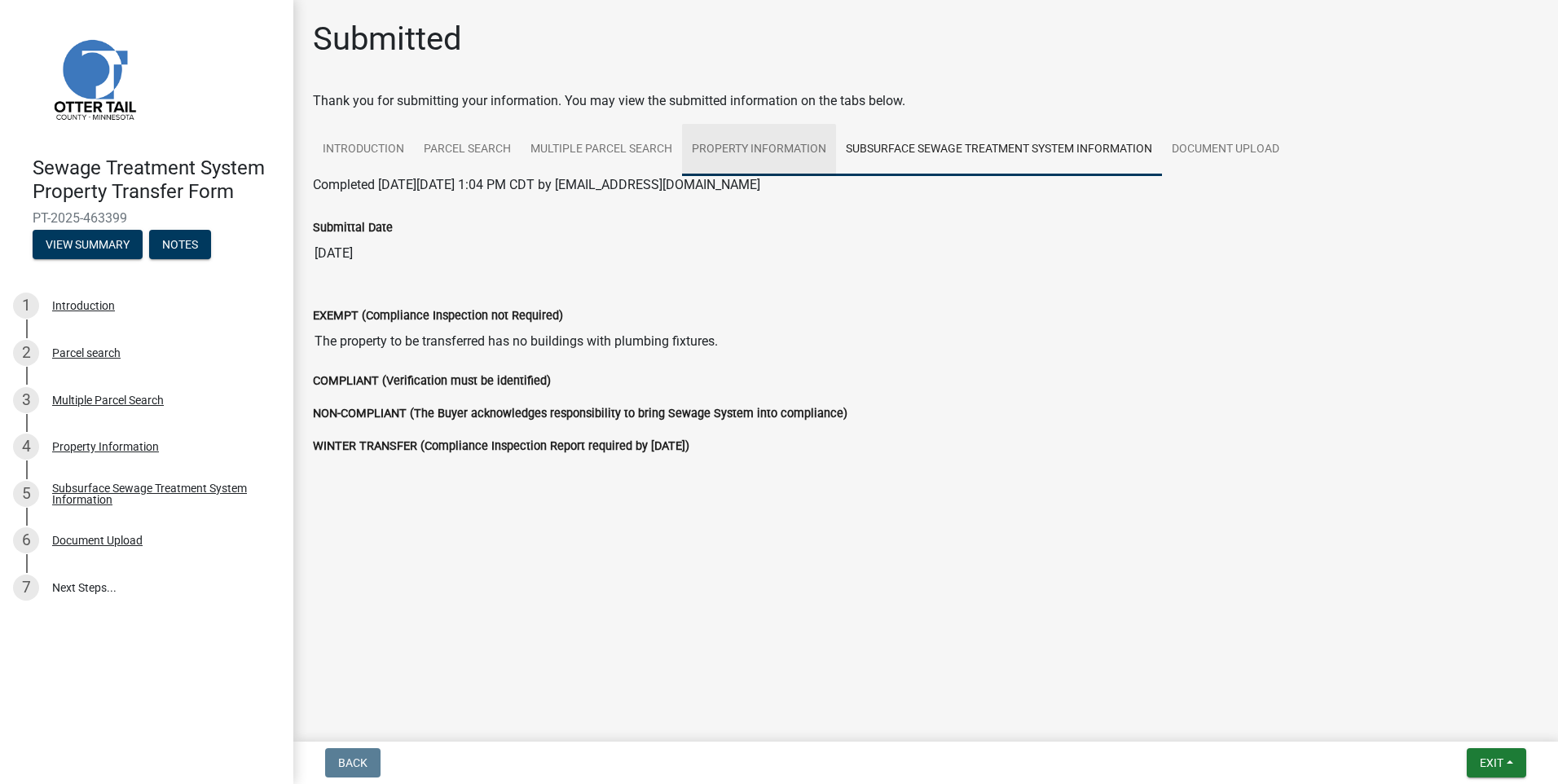
click at [754, 144] on link "Property Information" at bounding box center [758, 149] width 154 height 52
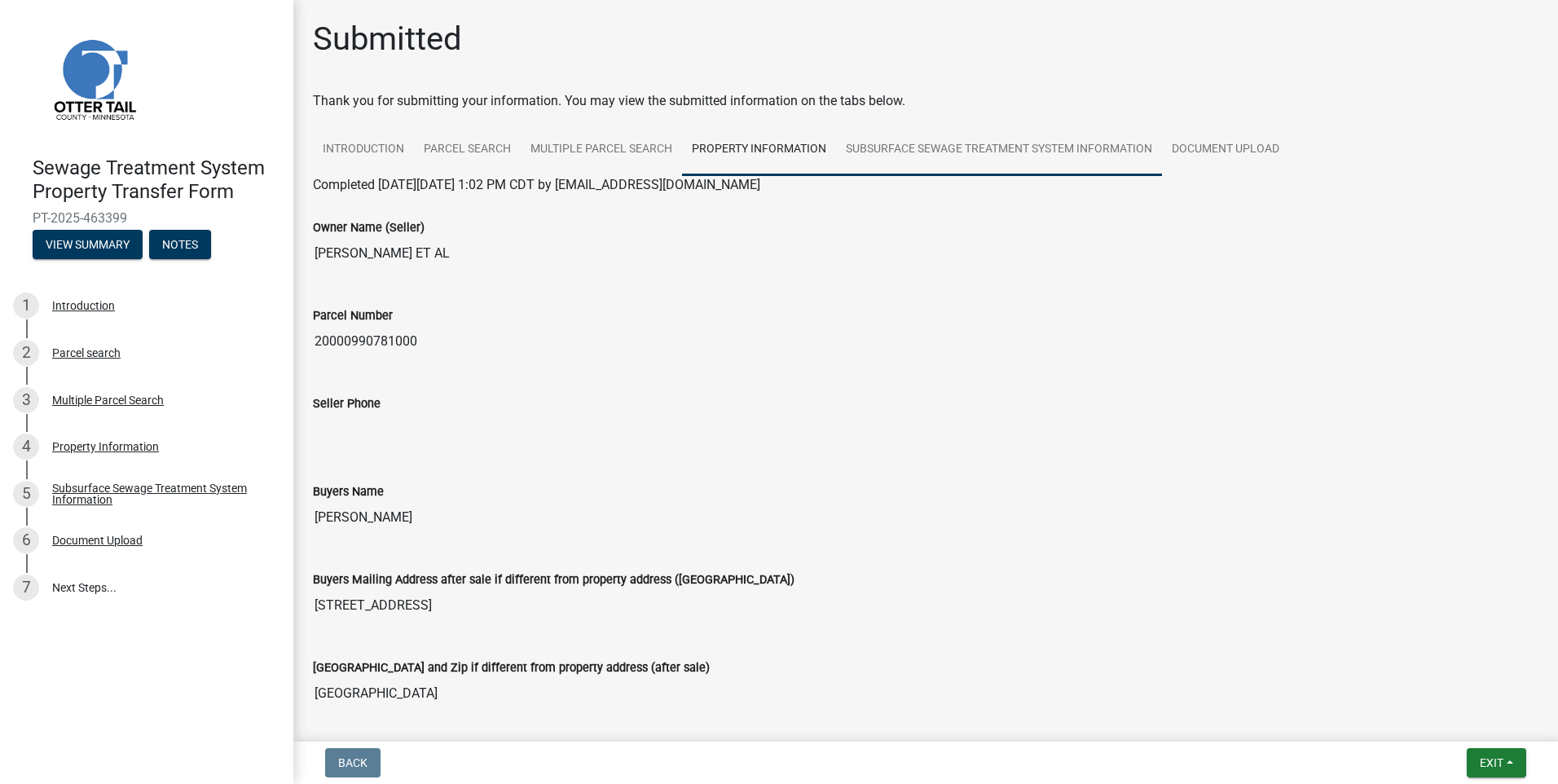
click at [924, 146] on link "Subsurface Sewage Treatment System Information" at bounding box center [998, 149] width 326 height 52
